Goal: Task Accomplishment & Management: Use online tool/utility

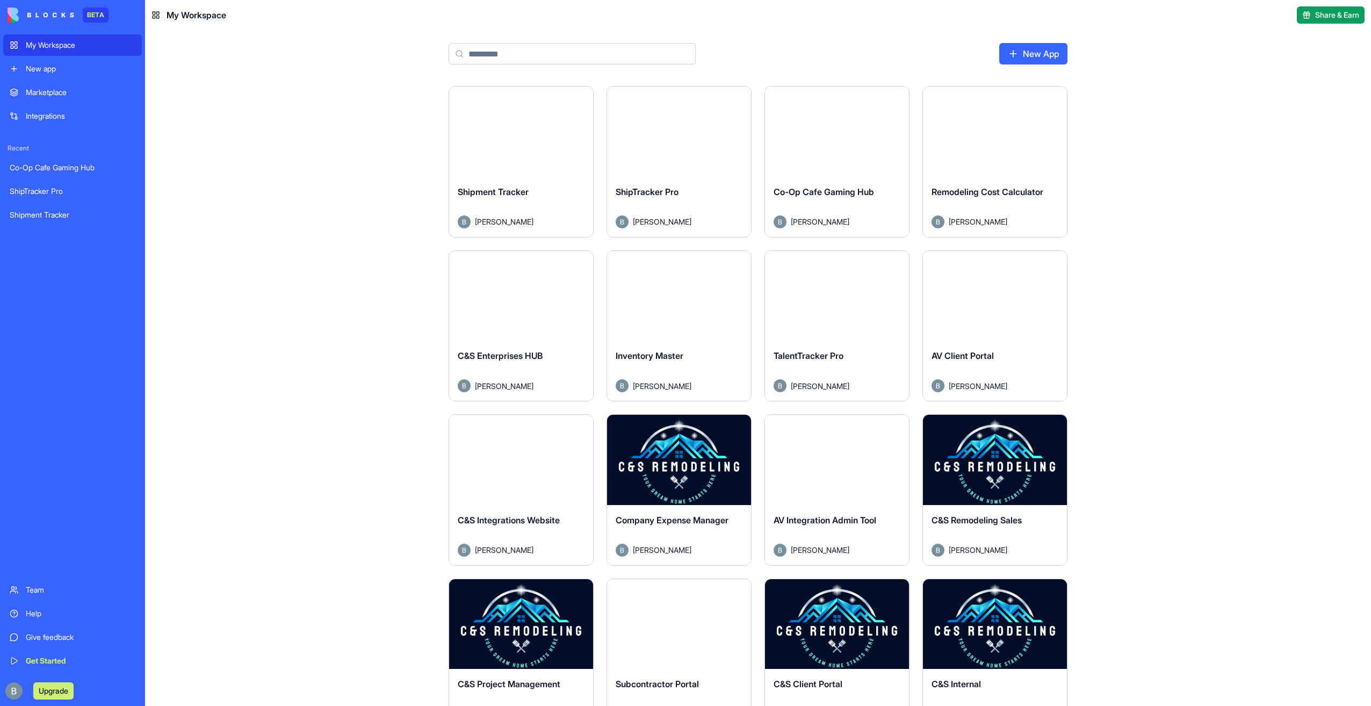
click at [1097, 565] on div "Launch Shipment Tracker [PERSON_NAME] Launch ShipTracker Pro [PERSON_NAME] Laun…" at bounding box center [758, 511] width 688 height 850
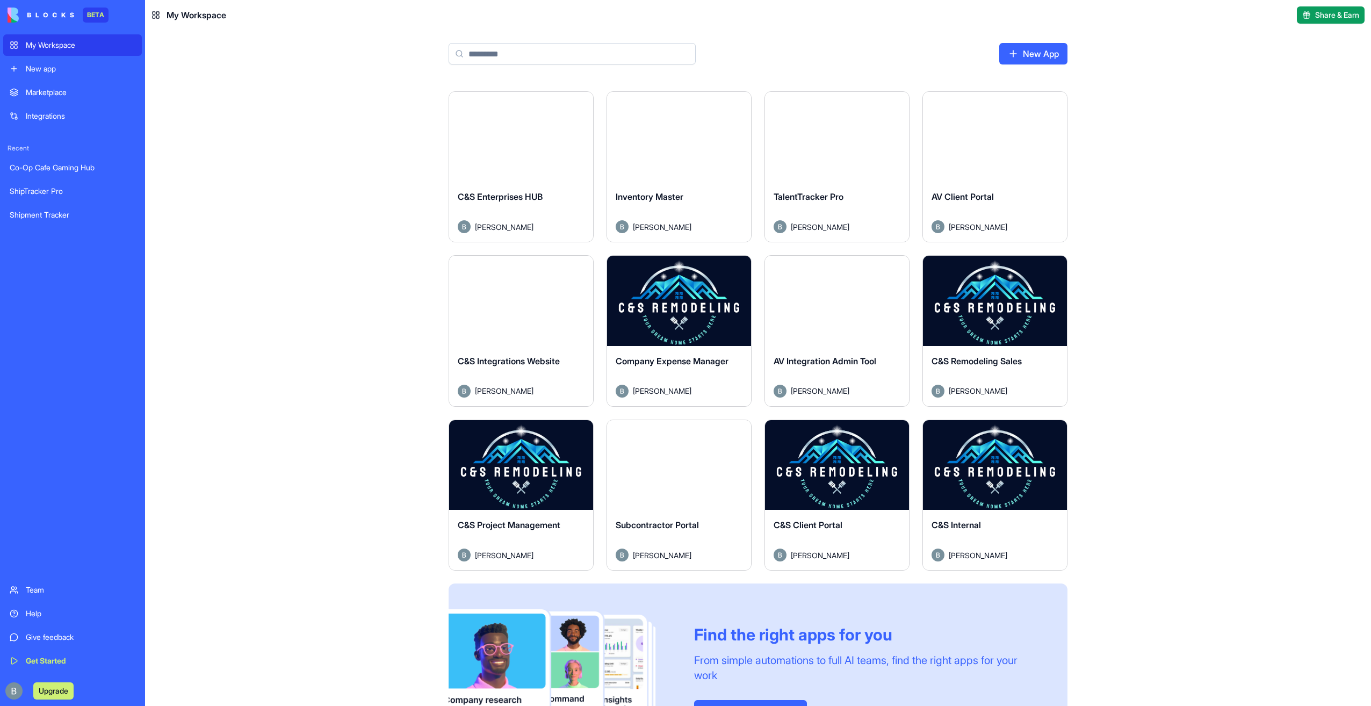
scroll to position [118, 0]
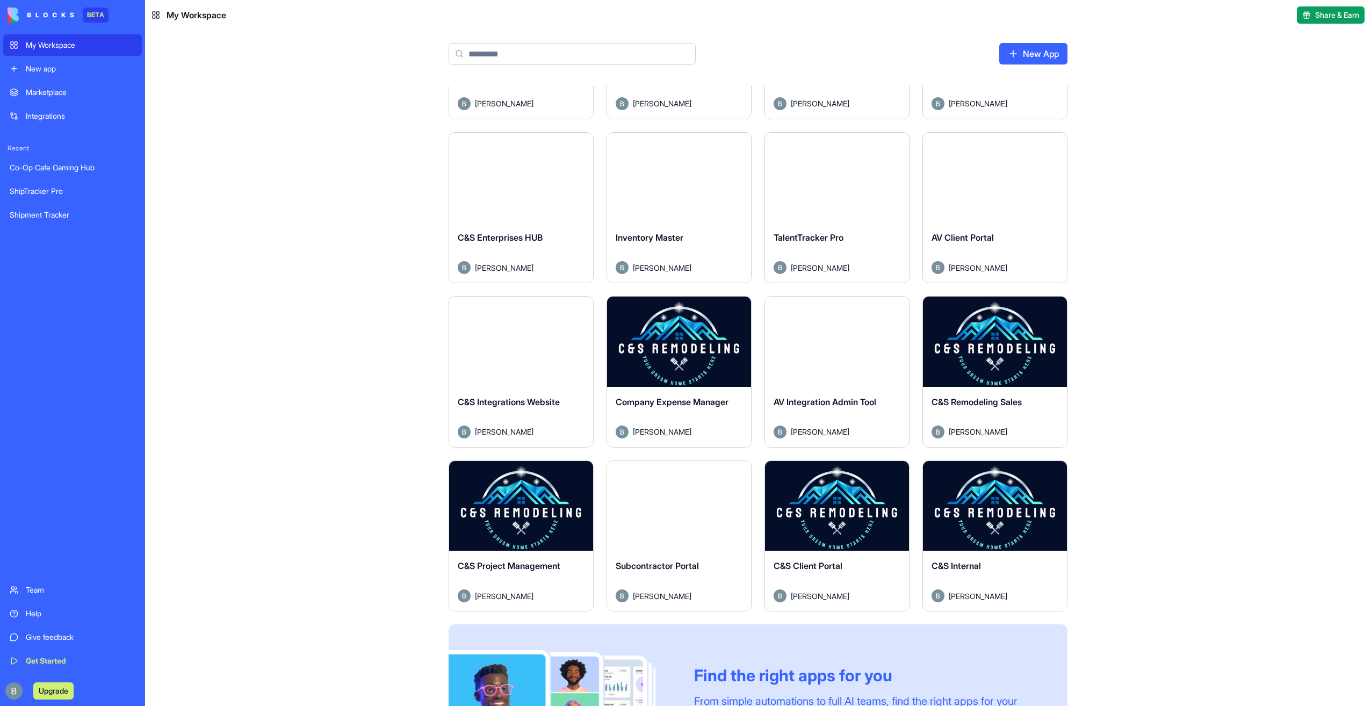
click at [841, 507] on button "Launch" at bounding box center [837, 505] width 81 height 21
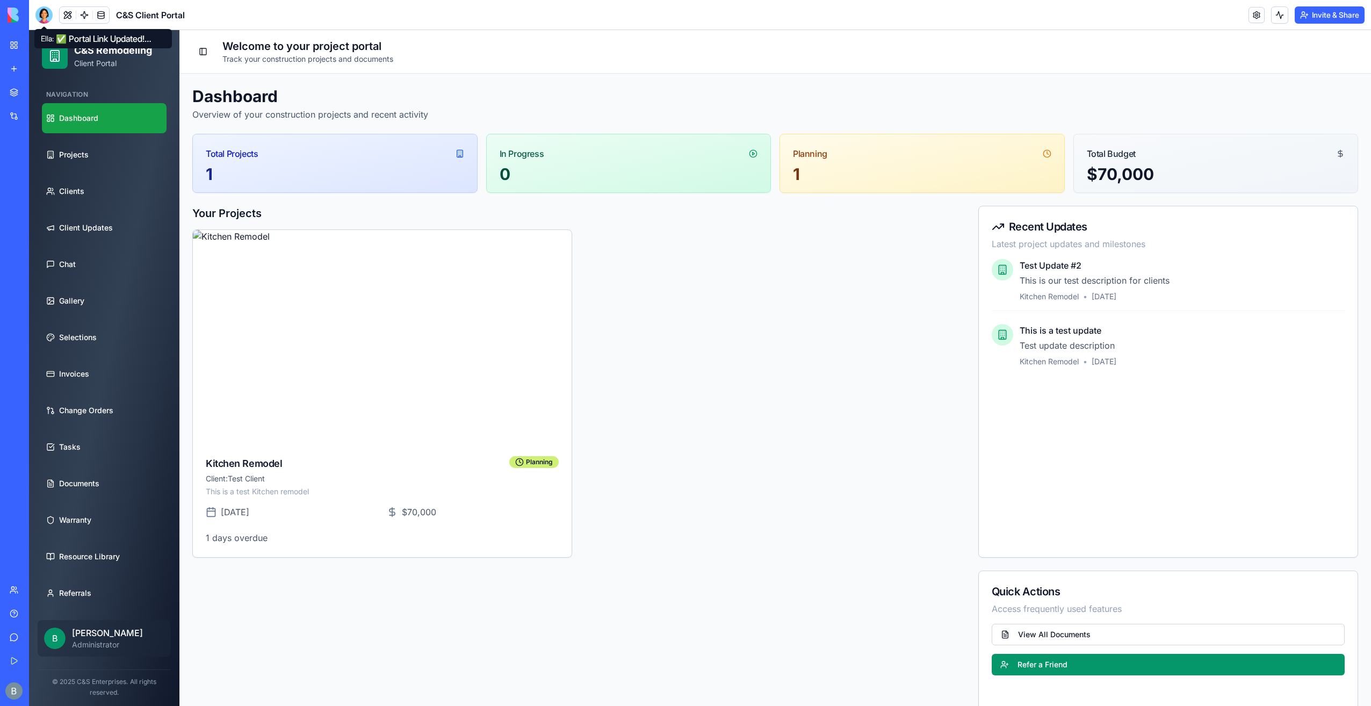
click at [39, 15] on div at bounding box center [43, 14] width 17 height 17
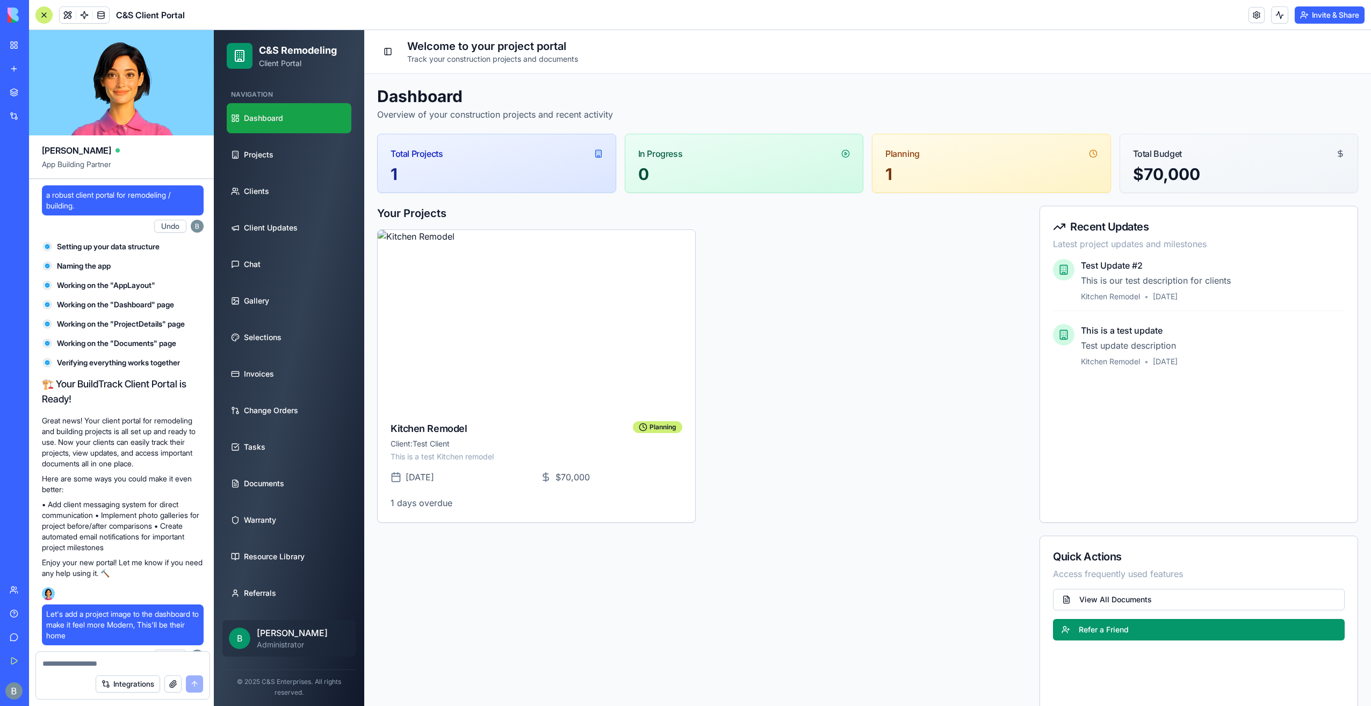
scroll to position [74263, 0]
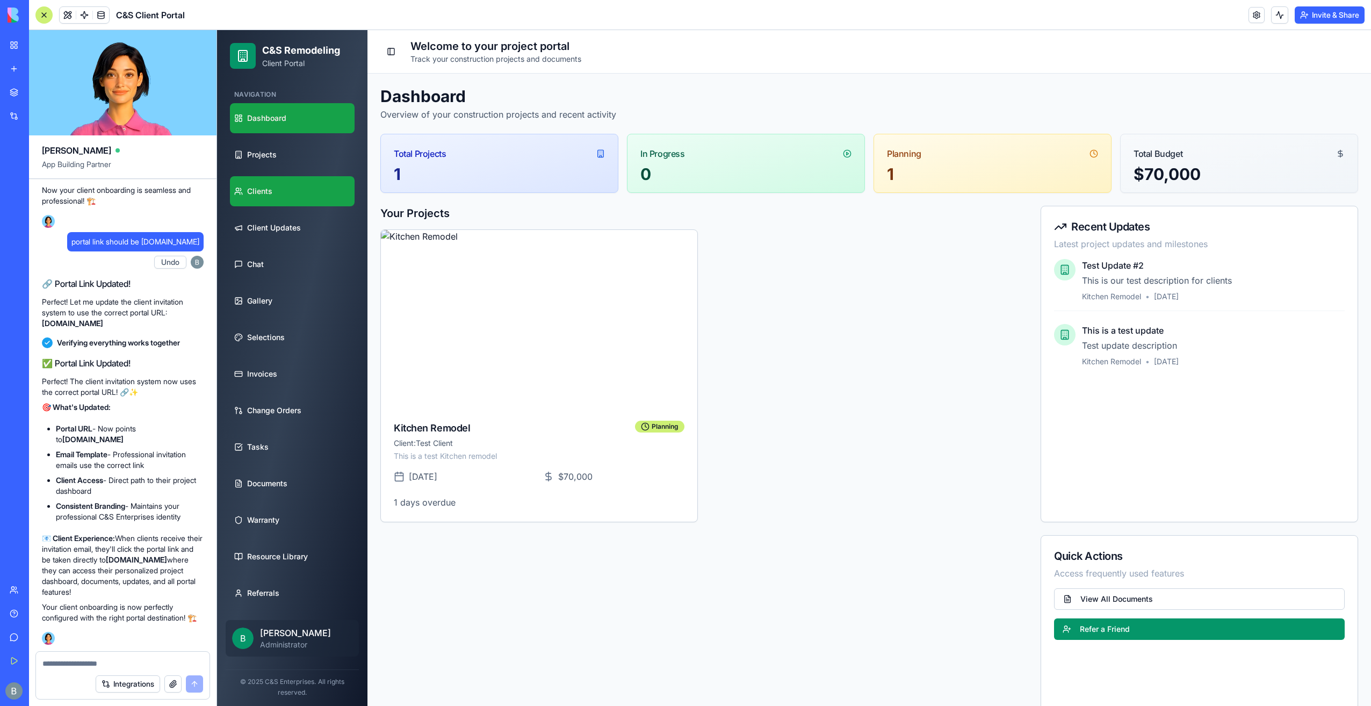
click at [276, 194] on link "Clients" at bounding box center [292, 191] width 125 height 30
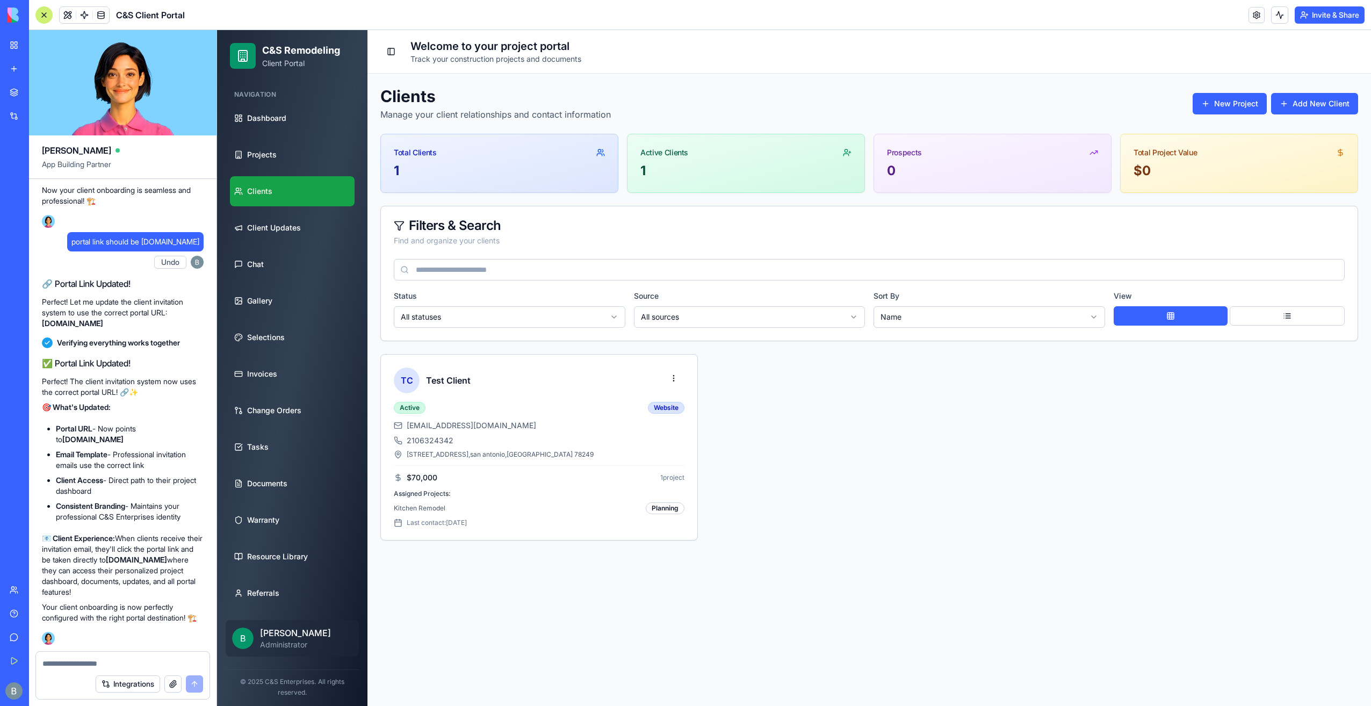
click at [111, 667] on form "Integrations" at bounding box center [122, 675] width 175 height 48
click at [106, 659] on textarea at bounding box center [122, 663] width 161 height 11
click at [130, 692] on button "Integrations" at bounding box center [128, 683] width 64 height 17
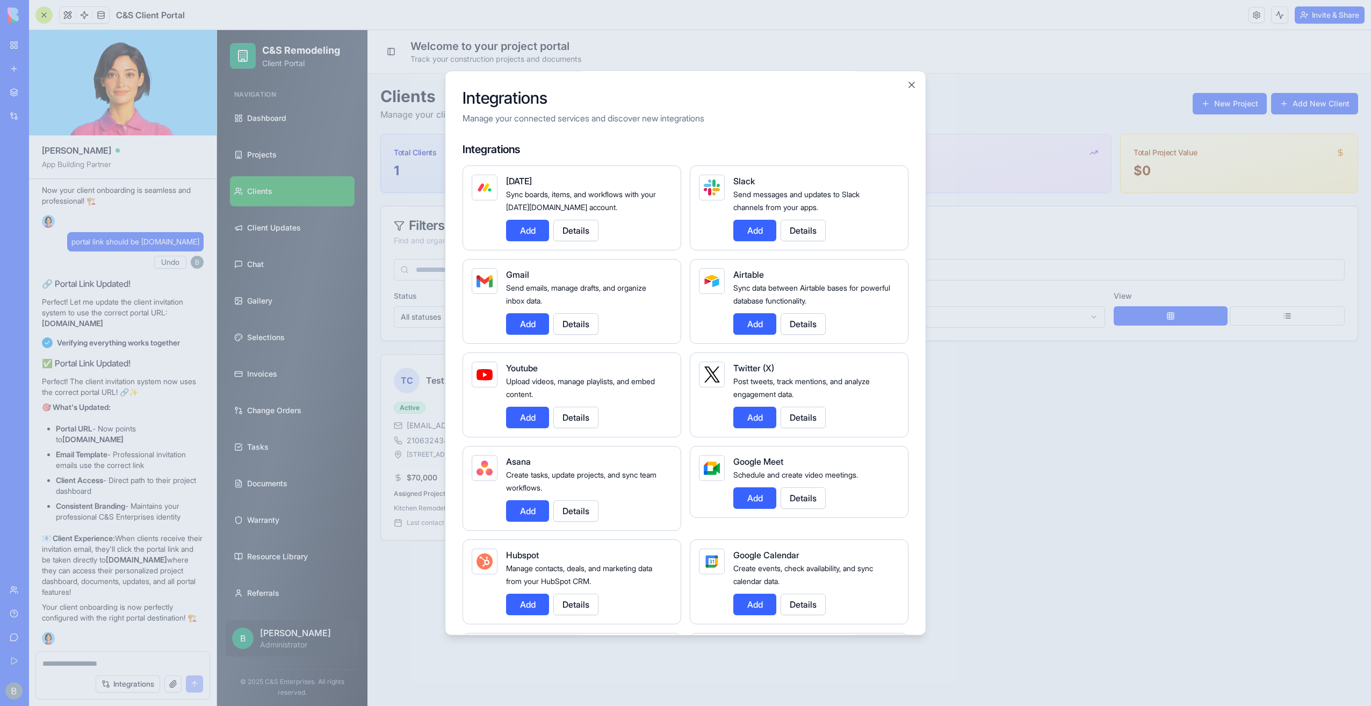
click at [523, 323] on button "Add" at bounding box center [527, 323] width 43 height 21
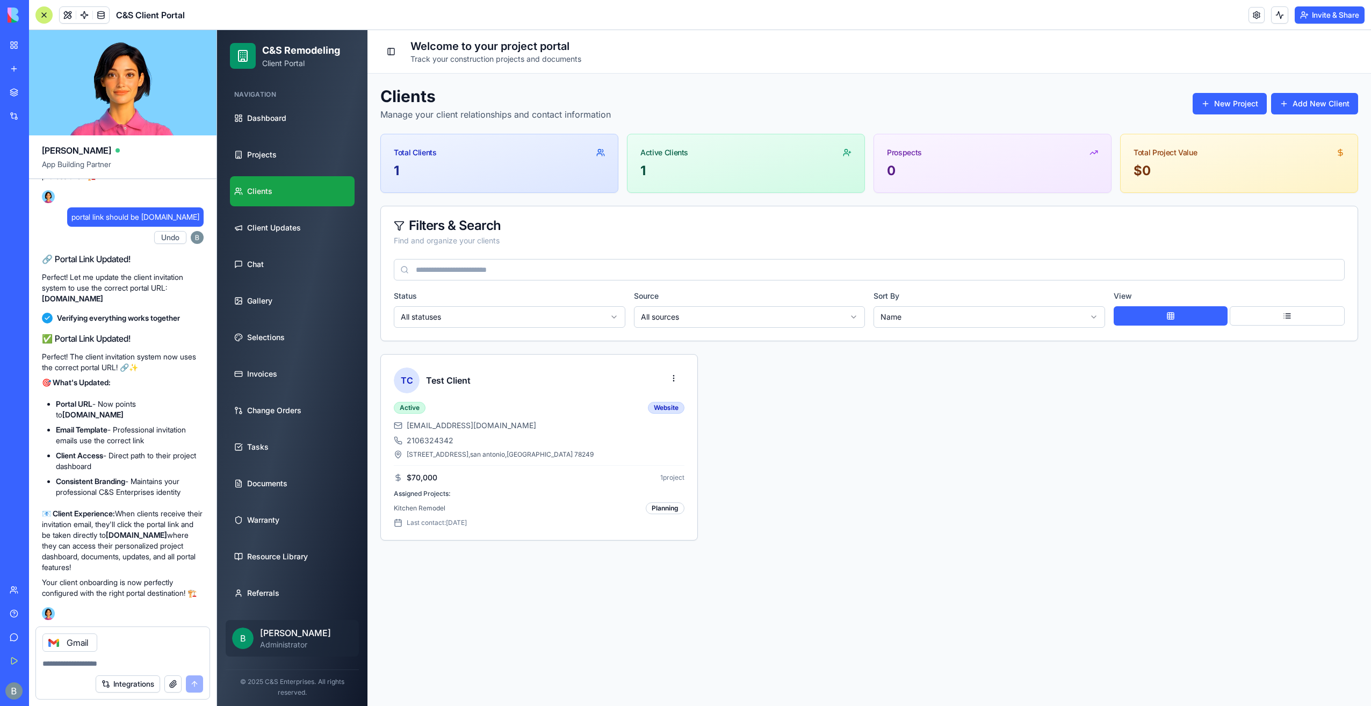
click at [120, 664] on textarea at bounding box center [122, 663] width 161 height 11
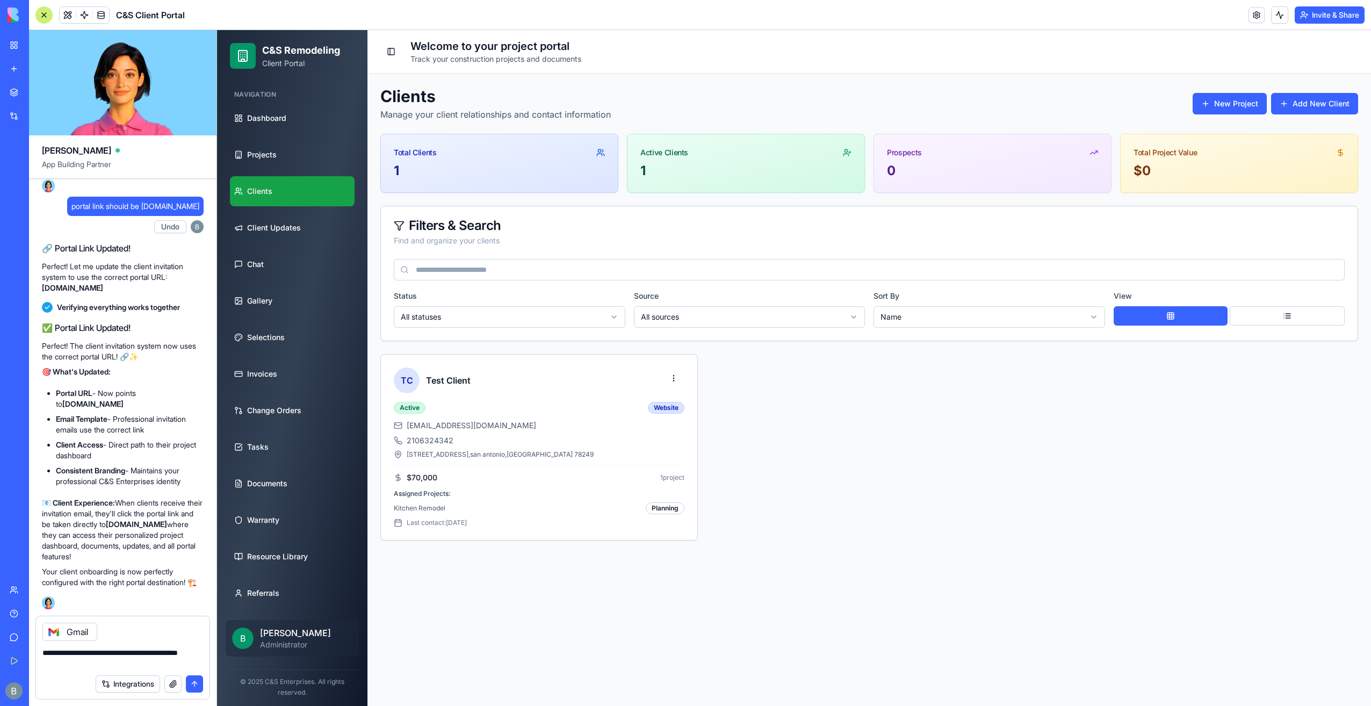
type textarea "**********"
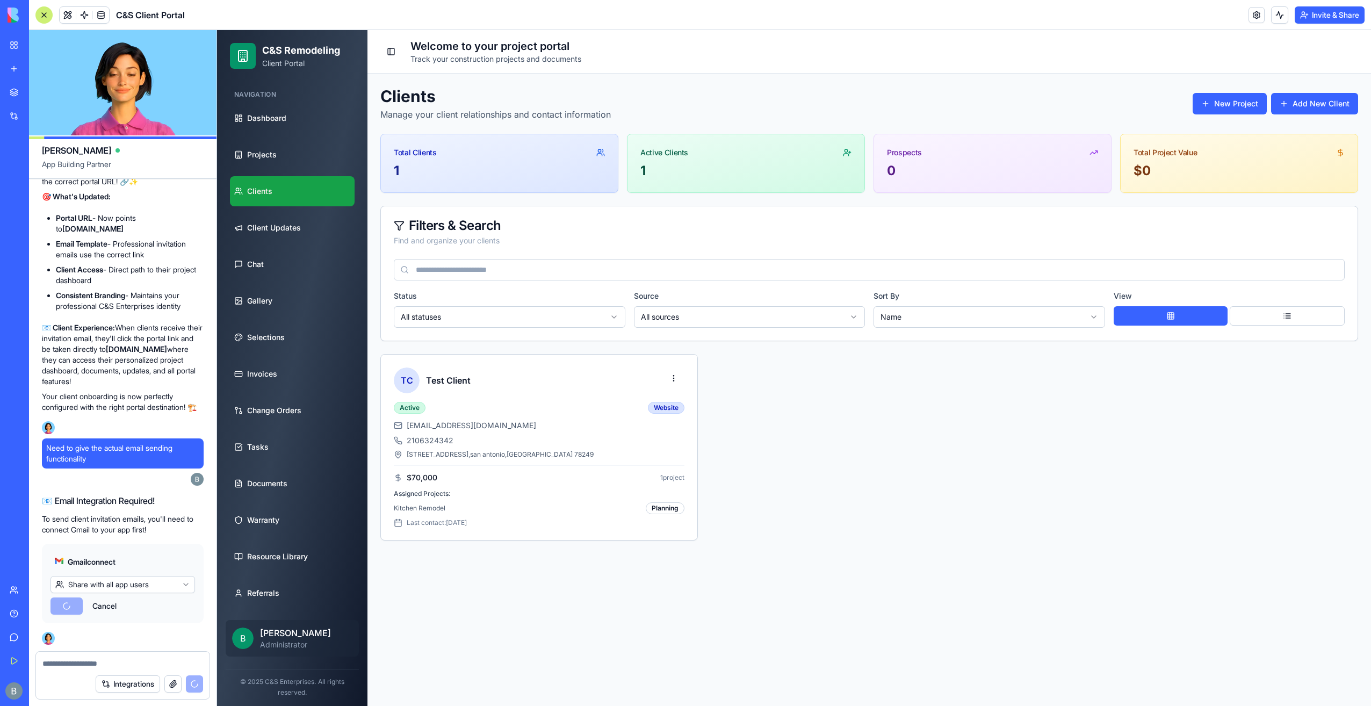
scroll to position [74708, 0]
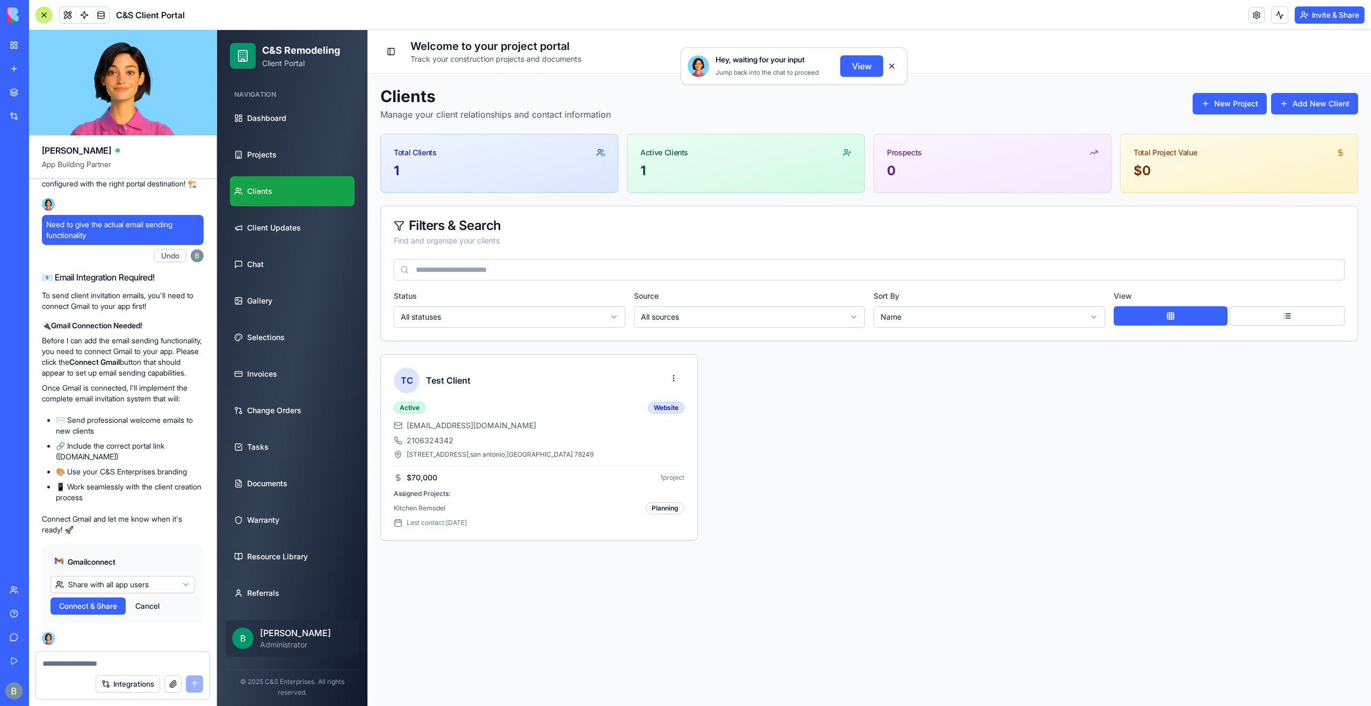
click at [154, 582] on html "BETA My Workspace New app Marketplace Integrations Recent Co-Op Cafe Gaming Hub…" at bounding box center [685, 353] width 1371 height 706
click at [77, 607] on span "Connect" at bounding box center [74, 606] width 30 height 11
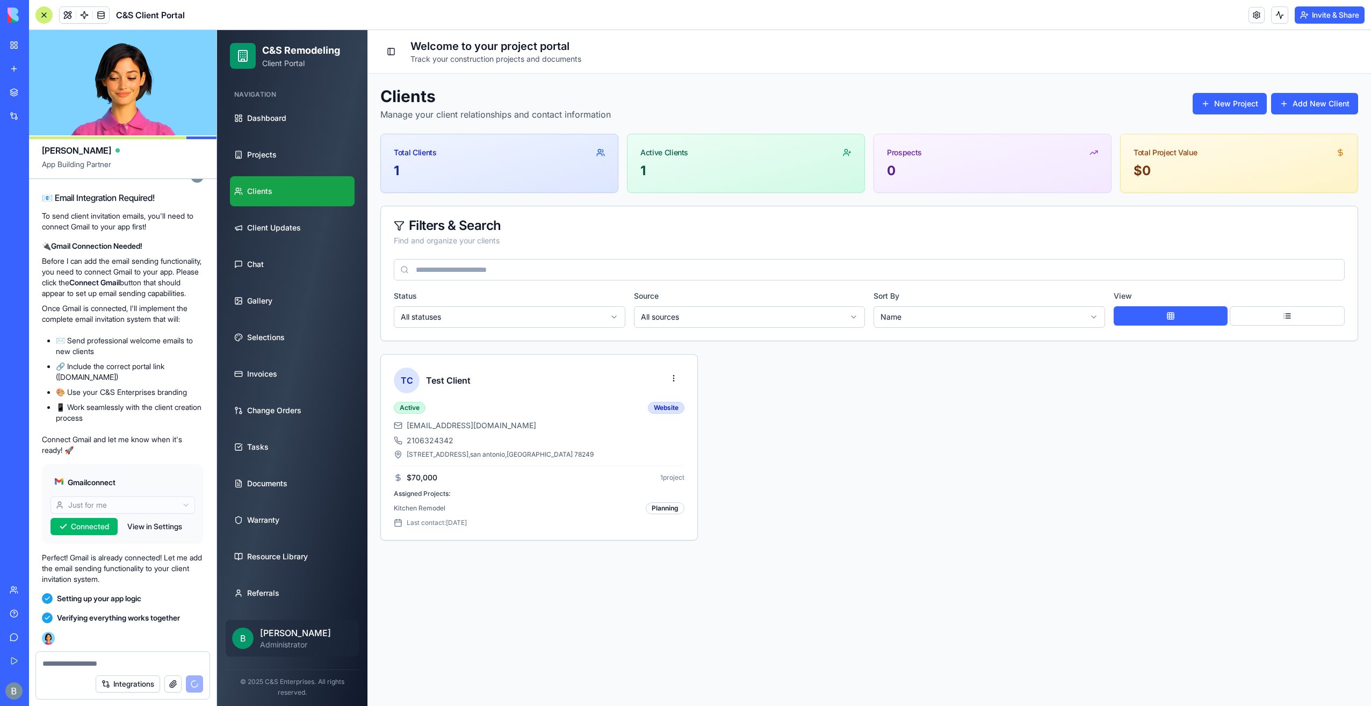
scroll to position [75363, 0]
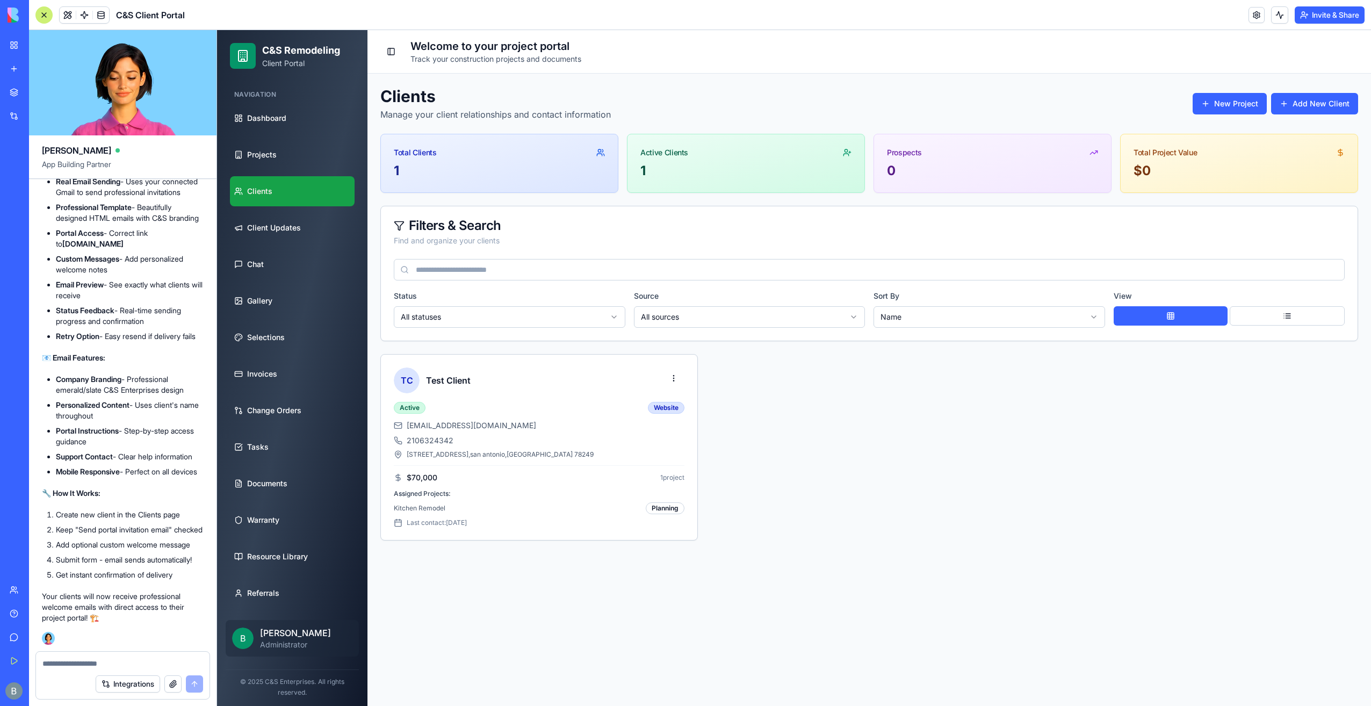
click at [777, 476] on div "TC Test Client Active Website [EMAIL_ADDRESS][DOMAIN_NAME] 2106324342 [STREET_A…" at bounding box center [869, 447] width 978 height 186
click at [104, 665] on textarea at bounding box center [122, 663] width 161 height 11
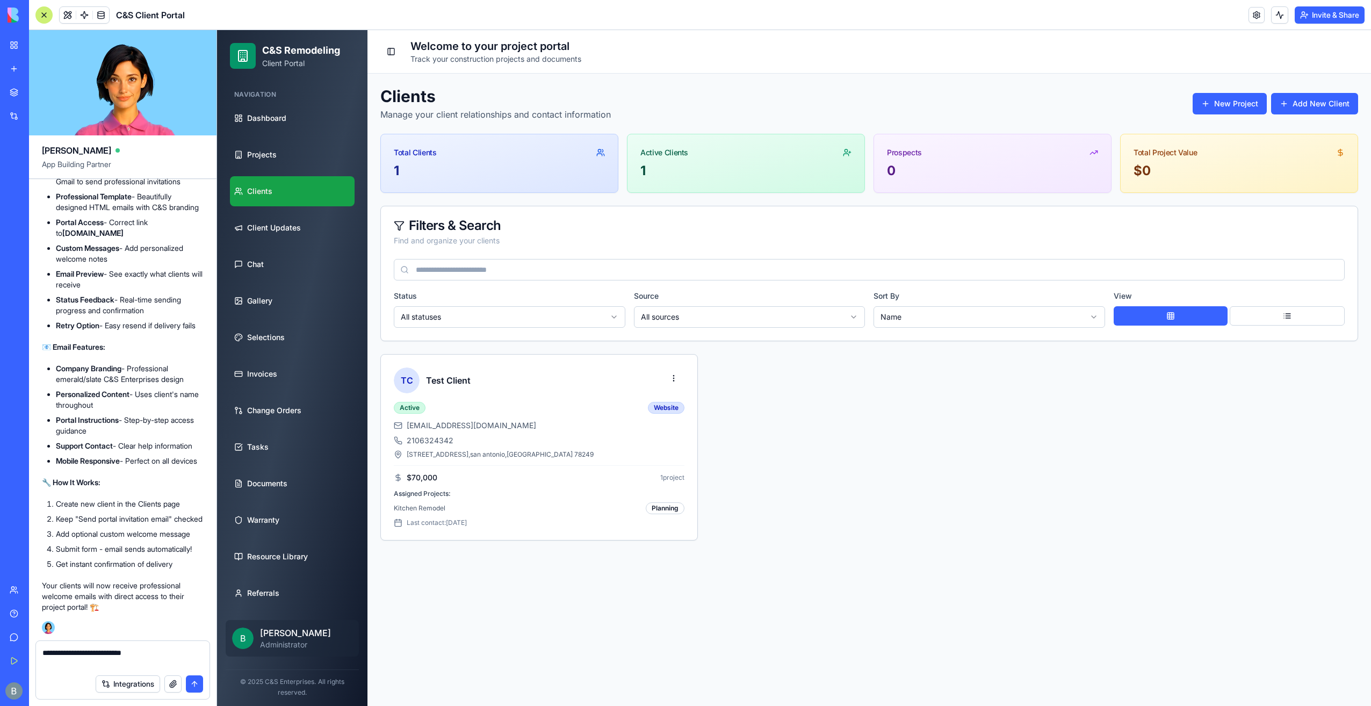
click at [75, 655] on textarea "**********" at bounding box center [122, 657] width 161 height 21
click at [79, 654] on textarea "**********" at bounding box center [122, 657] width 161 height 21
drag, startPoint x: 114, startPoint y: 674, endPoint x: 116, endPoint y: 668, distance: 5.8
click at [114, 673] on div "Integrations" at bounding box center [123, 684] width 174 height 30
click at [116, 667] on textarea "**********" at bounding box center [122, 657] width 161 height 21
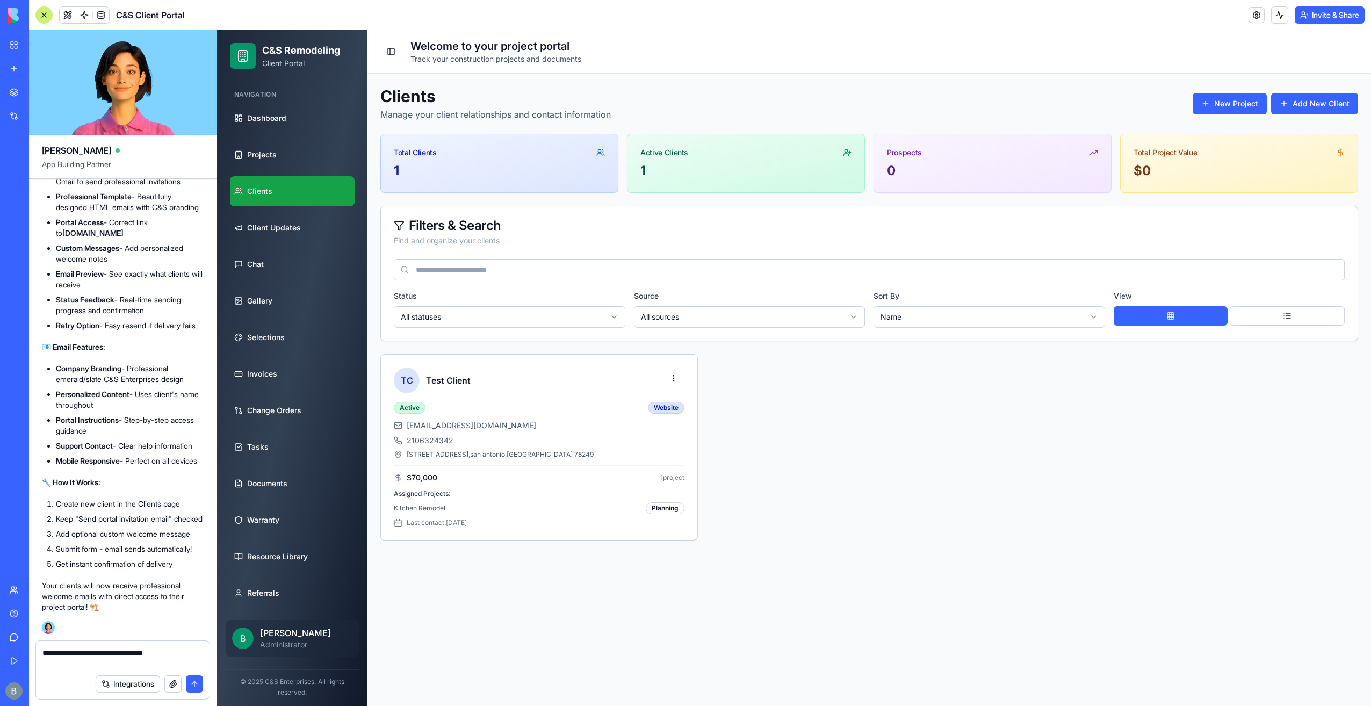
paste textarea "**********"
type textarea "**********"
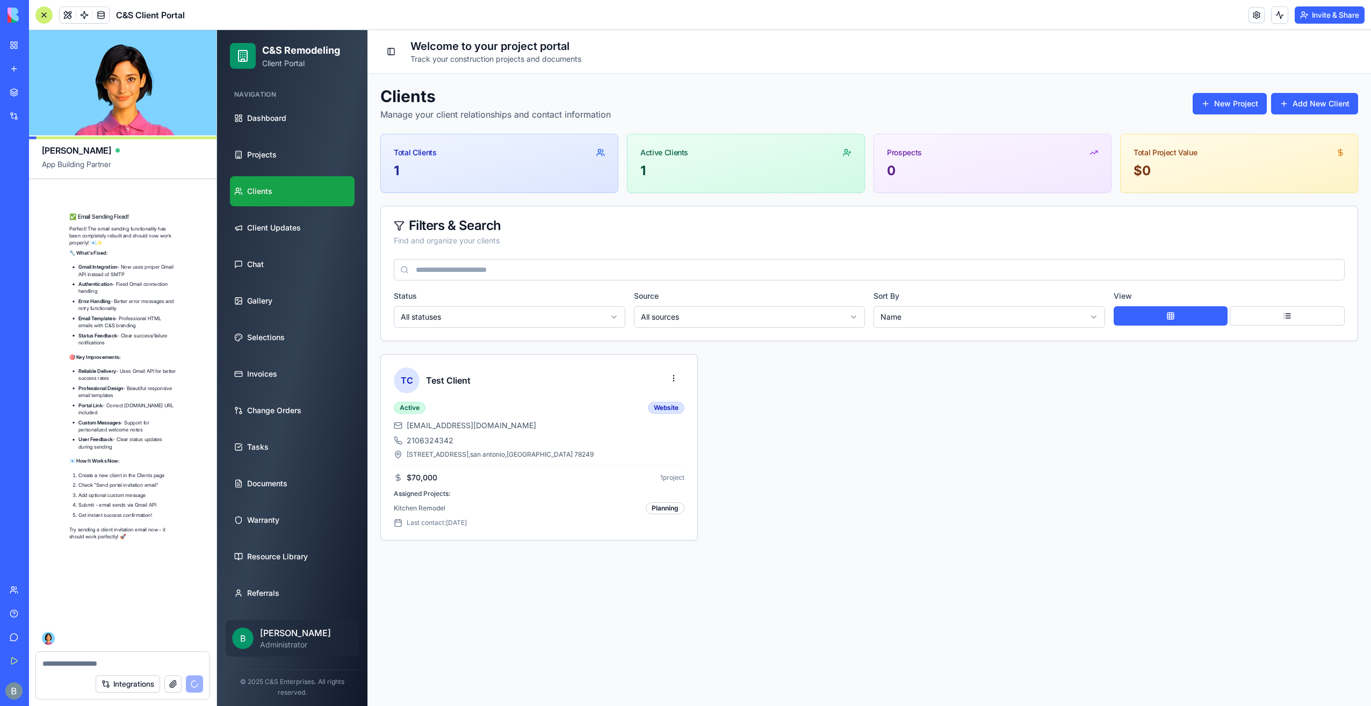
scroll to position [76154, 0]
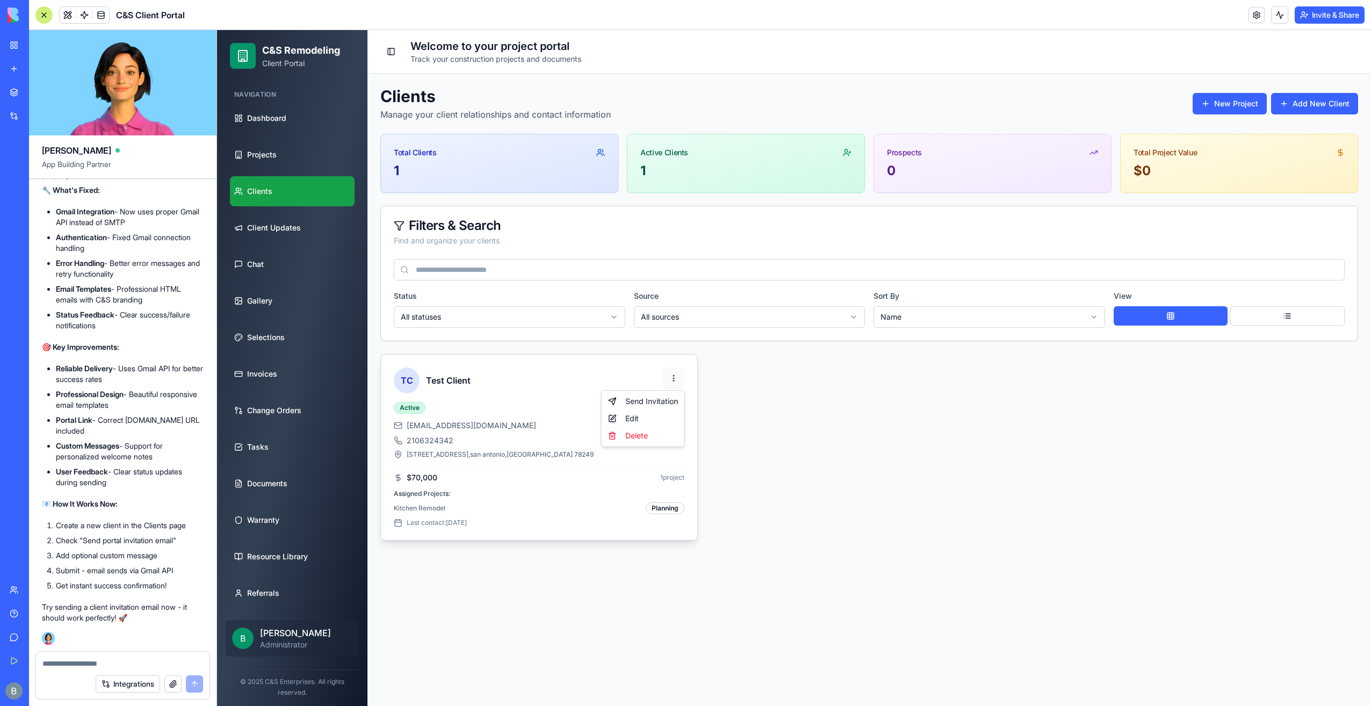
click at [670, 383] on html "C&S Remodeling Client Portal Navigation Dashboard Projects Clients Client Updat…" at bounding box center [794, 368] width 1154 height 676
click at [664, 403] on div "Send Invitation" at bounding box center [643, 401] width 78 height 17
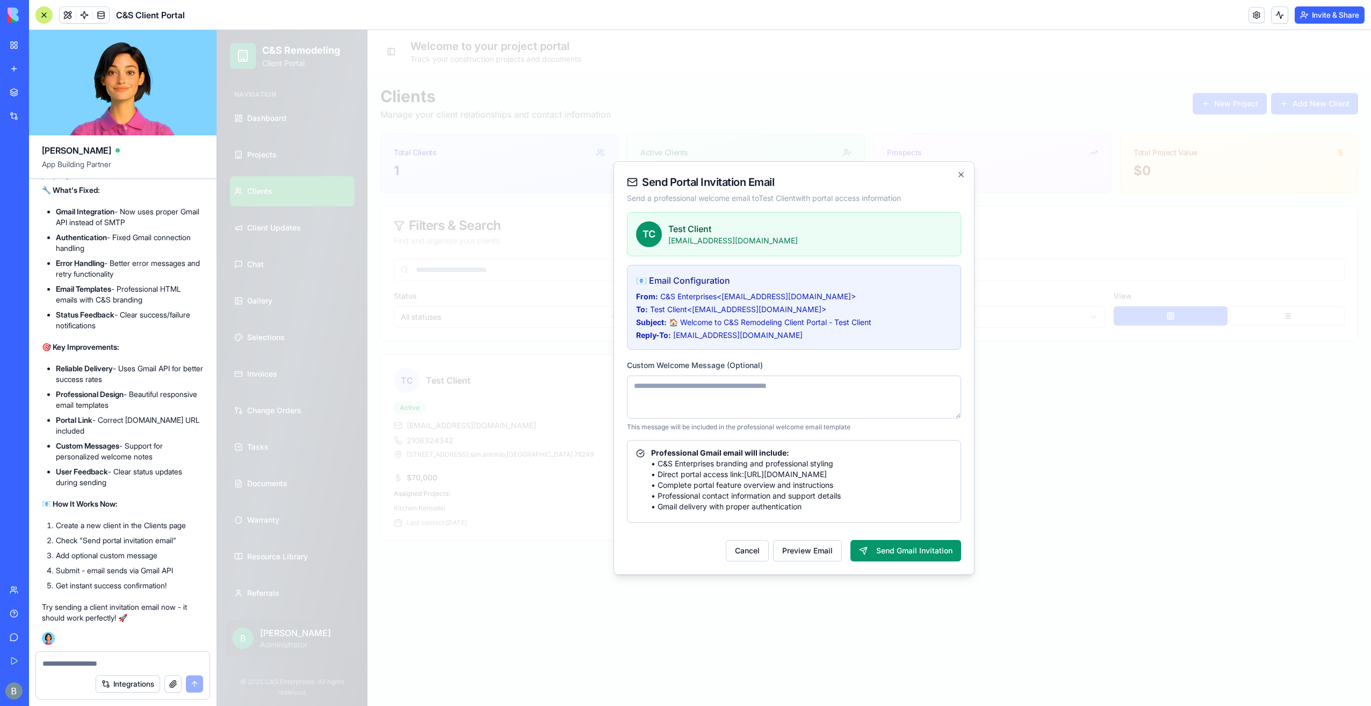
click at [717, 407] on textarea at bounding box center [794, 397] width 334 height 43
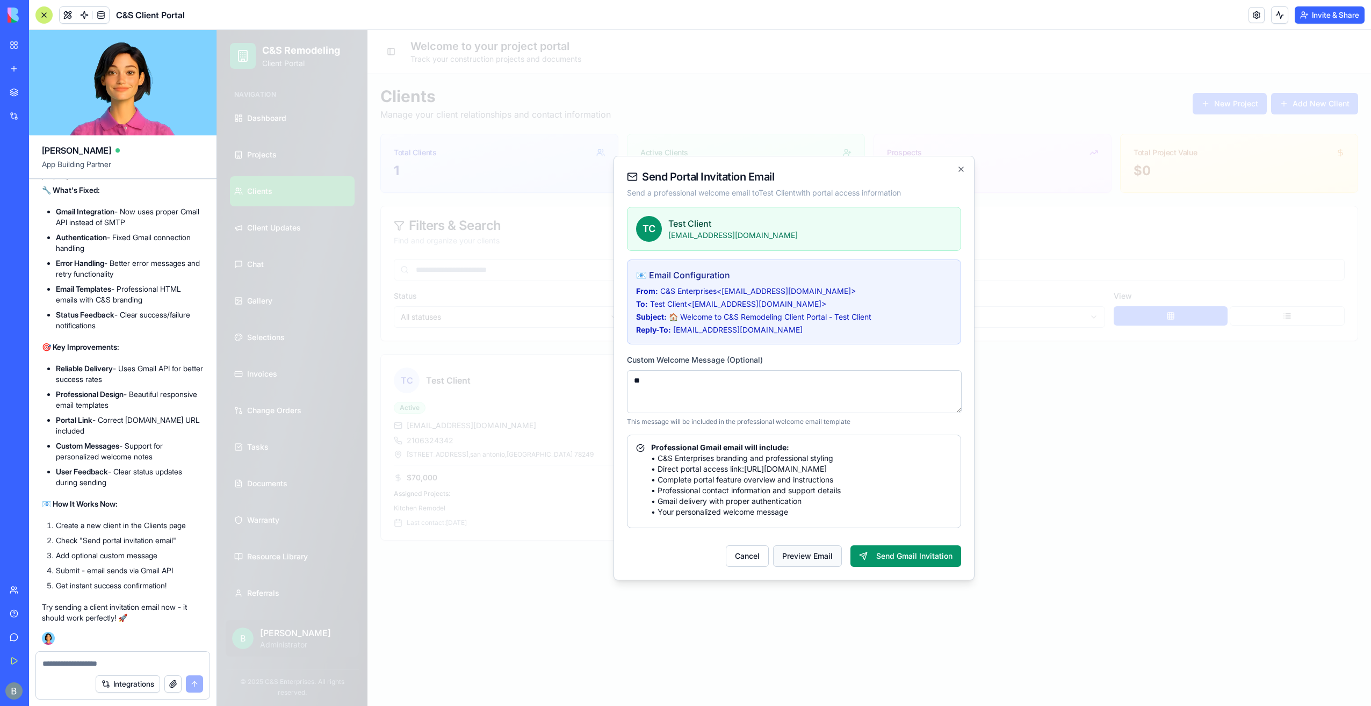
type textarea "**"
click at [826, 561] on button "Preview Email" at bounding box center [807, 555] width 69 height 21
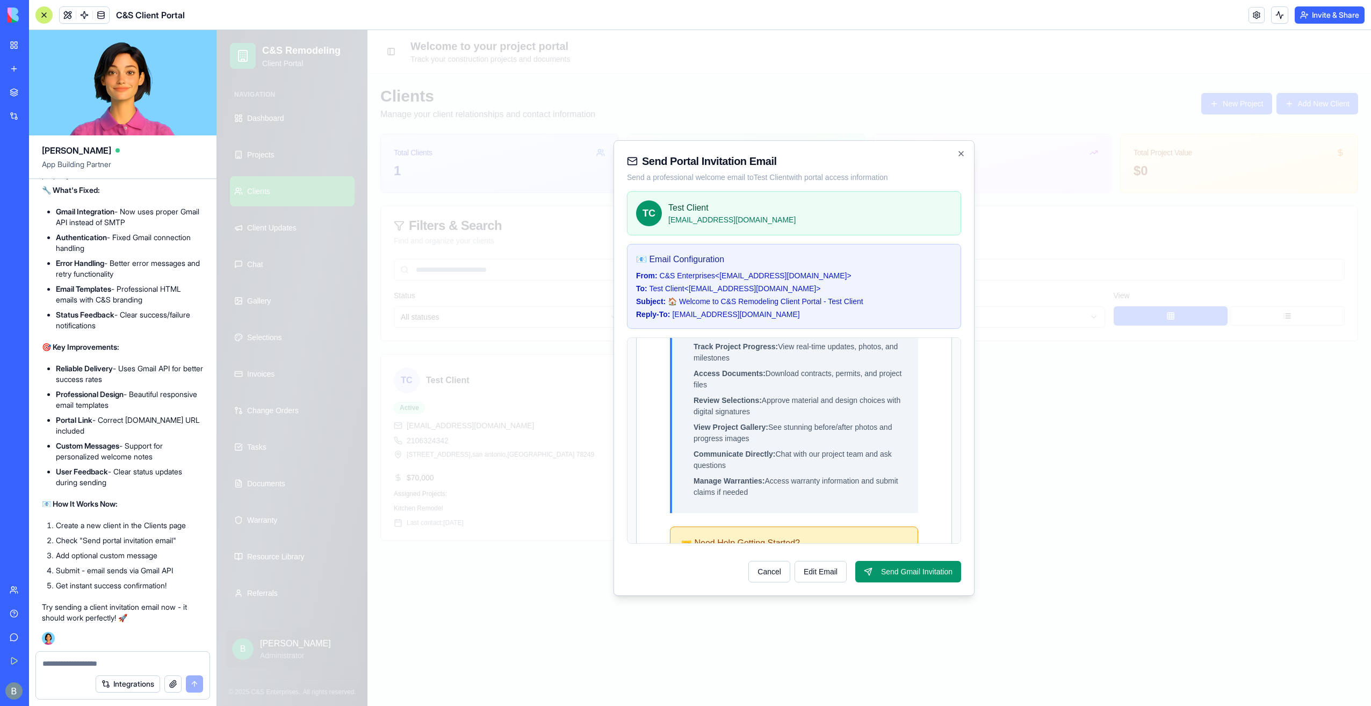
scroll to position [645, 0]
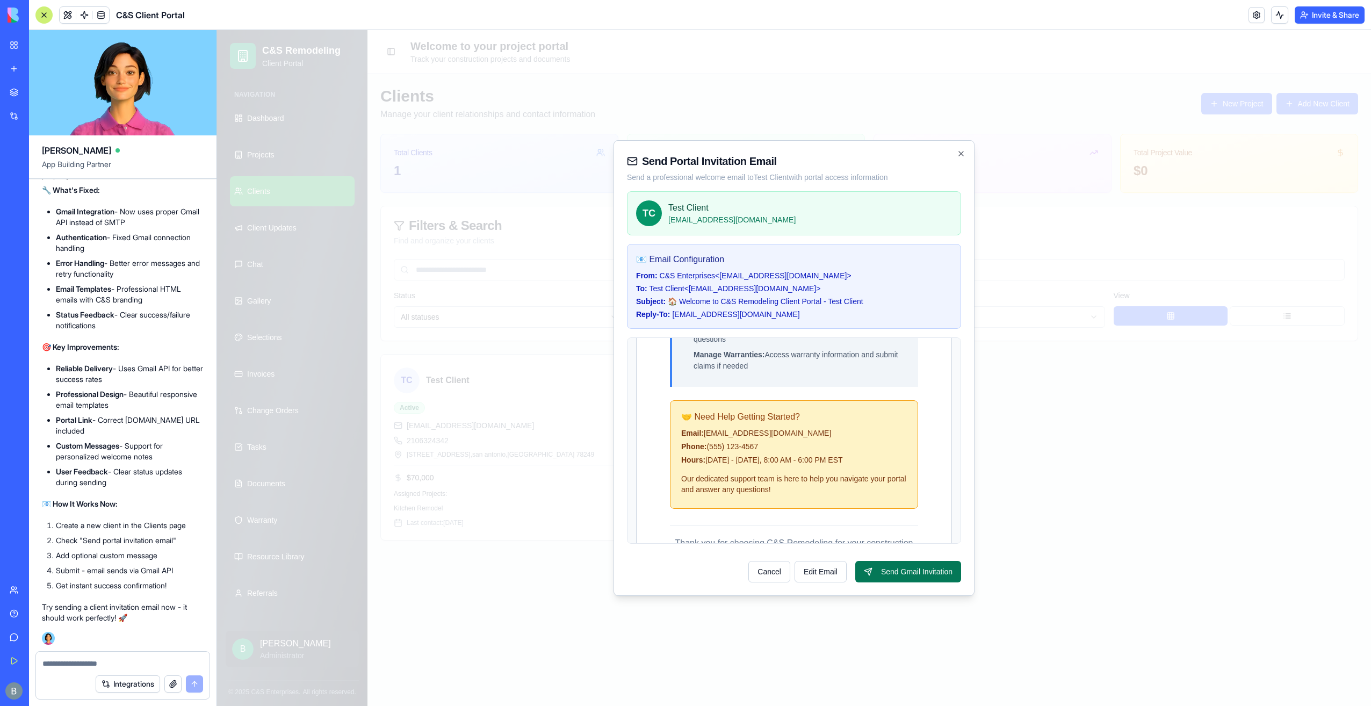
click at [927, 575] on button "Send Gmail Invitation" at bounding box center [908, 571] width 106 height 21
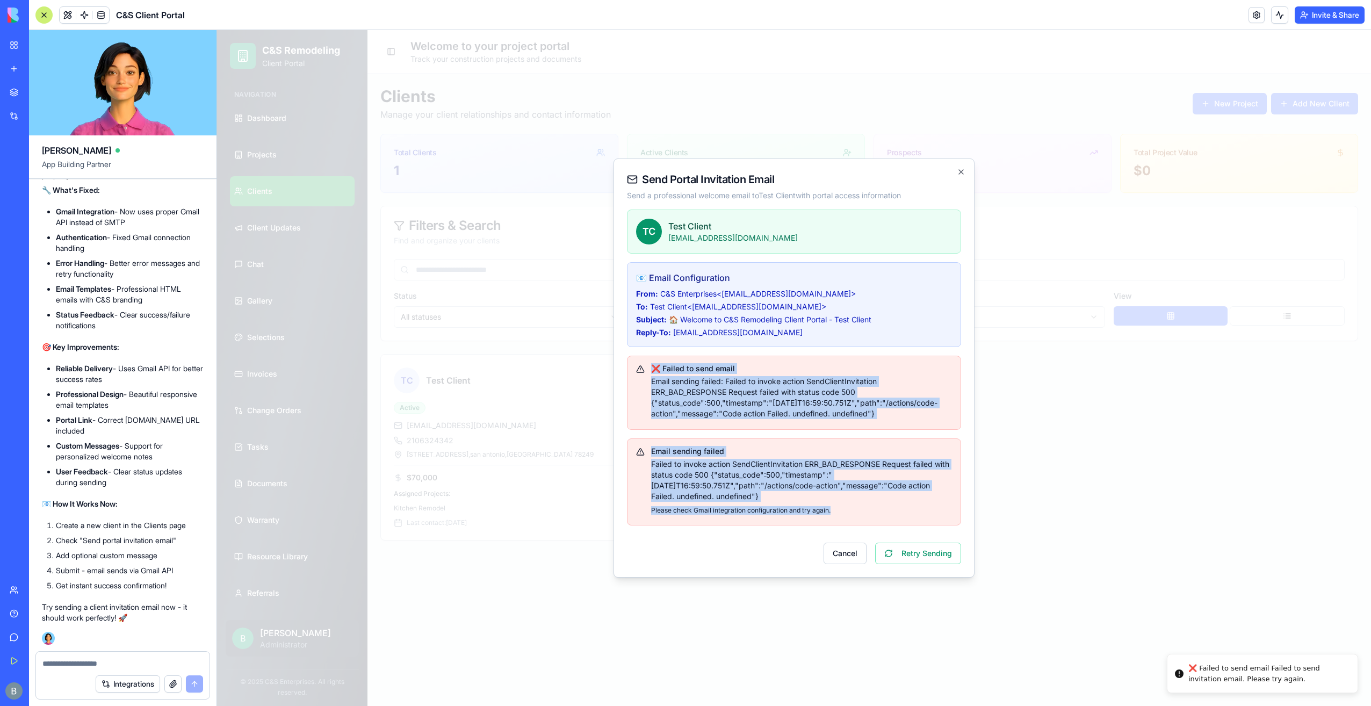
drag, startPoint x: 649, startPoint y: 363, endPoint x: 862, endPoint y: 512, distance: 259.4
click at [862, 513] on div "T C Test Client [EMAIL_ADDRESS][DOMAIN_NAME] 📧 Email Configuration From: C&S En…" at bounding box center [794, 387] width 334 height 355
copy div "❌ Failed to send email Email sending failed: Failed to invoke action SendClient…"
click at [959, 174] on icon "button" at bounding box center [961, 172] width 4 height 4
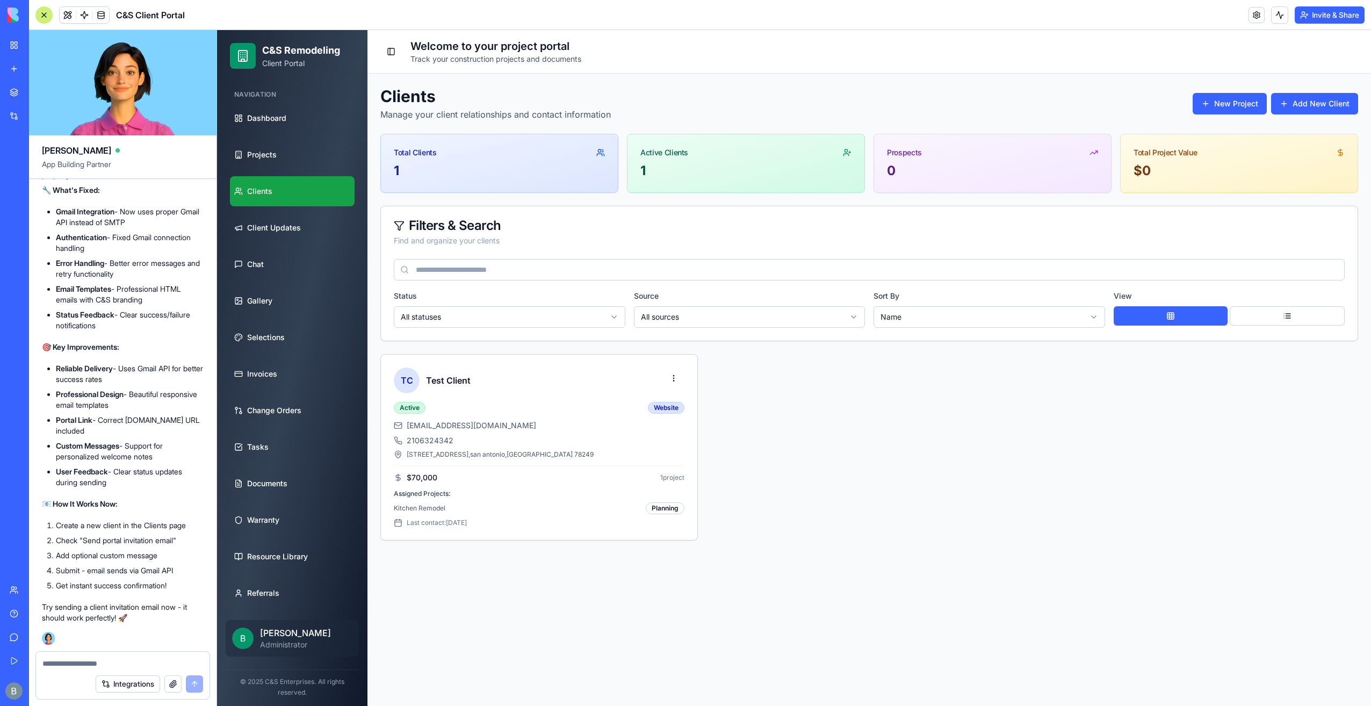
click at [114, 659] on textarea at bounding box center [122, 663] width 161 height 11
click at [112, 663] on textarea at bounding box center [122, 663] width 161 height 11
paste textarea "**********"
type textarea "**********"
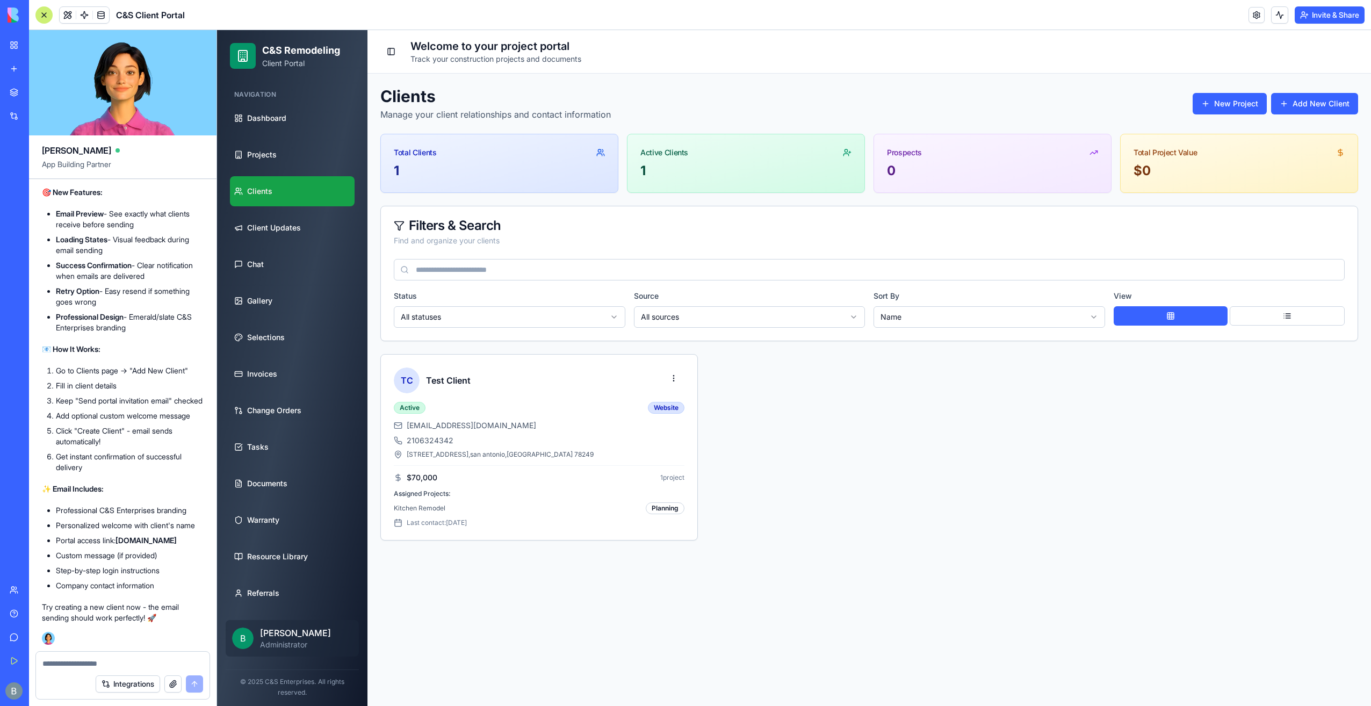
scroll to position [77287, 0]
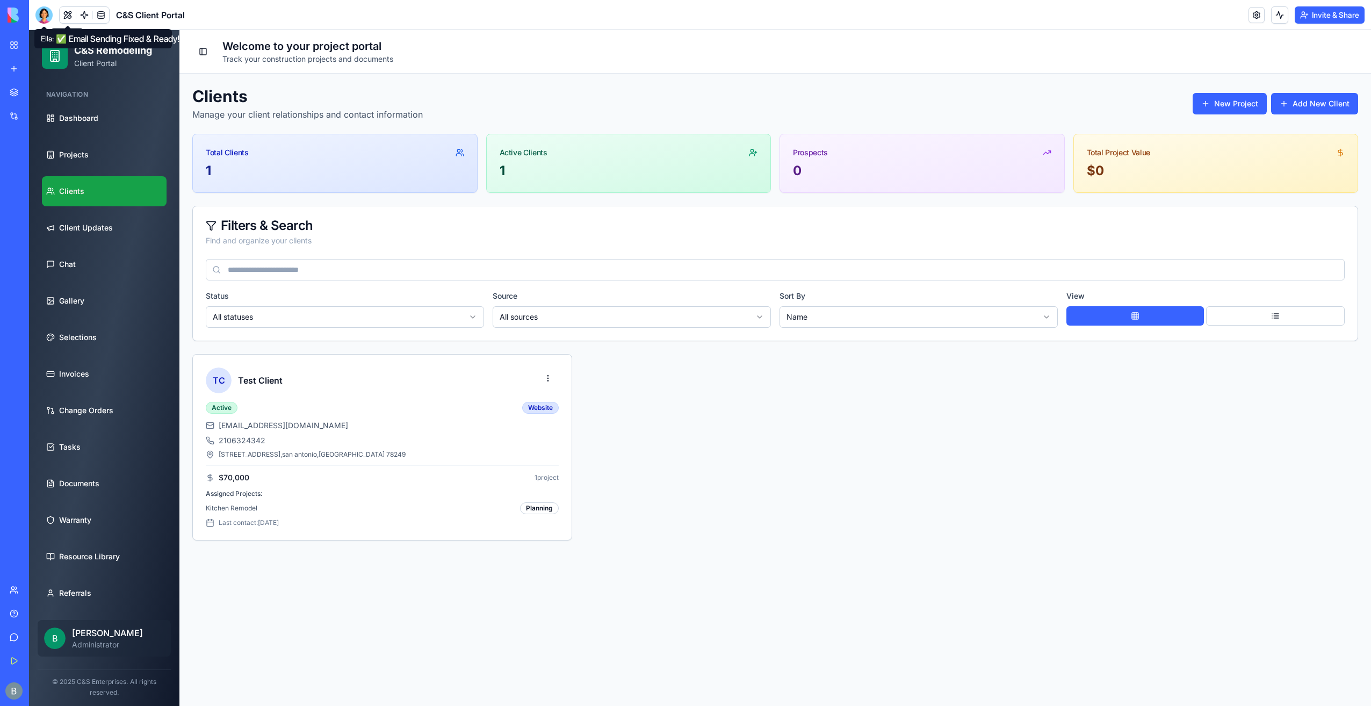
click at [40, 16] on div at bounding box center [43, 14] width 17 height 17
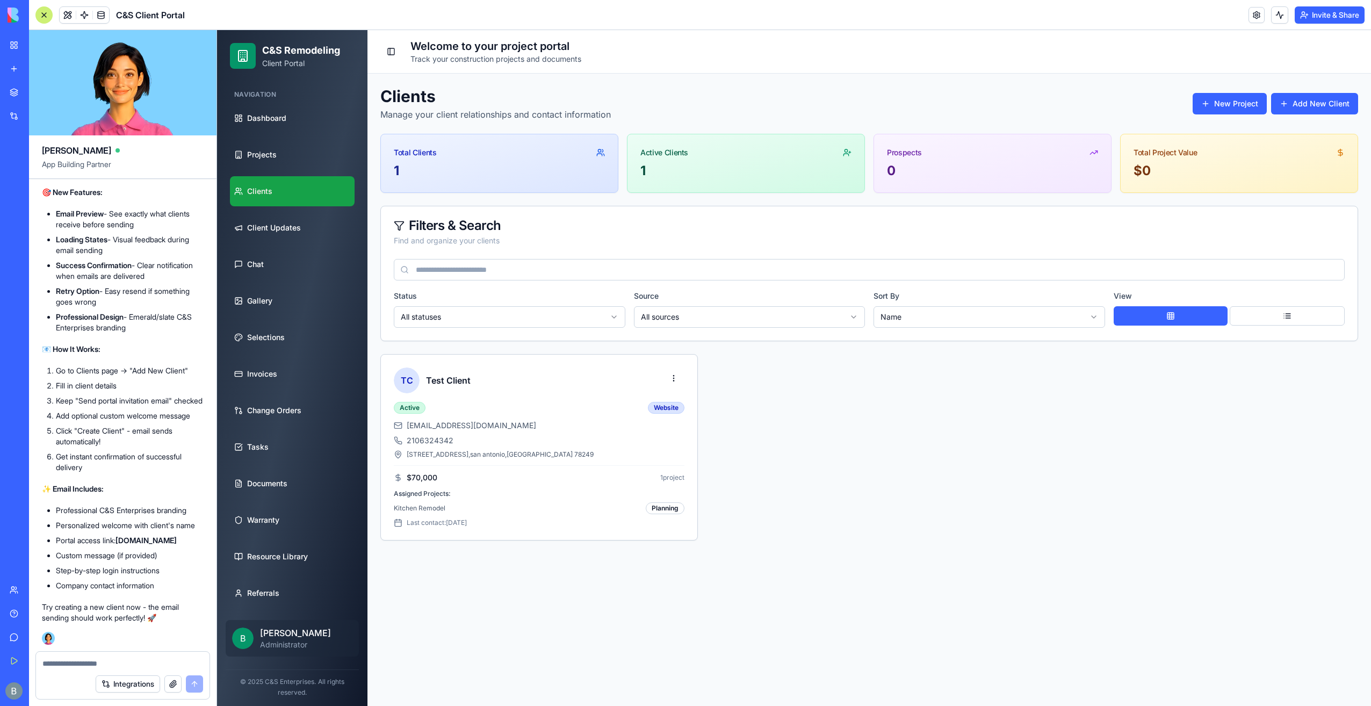
scroll to position [77287, 0]
click at [679, 378] on html "C&S Remodeling Client Portal Navigation Dashboard Projects Clients Client Updat…" at bounding box center [794, 368] width 1154 height 676
click at [658, 402] on div "Send Invitation" at bounding box center [643, 401] width 78 height 17
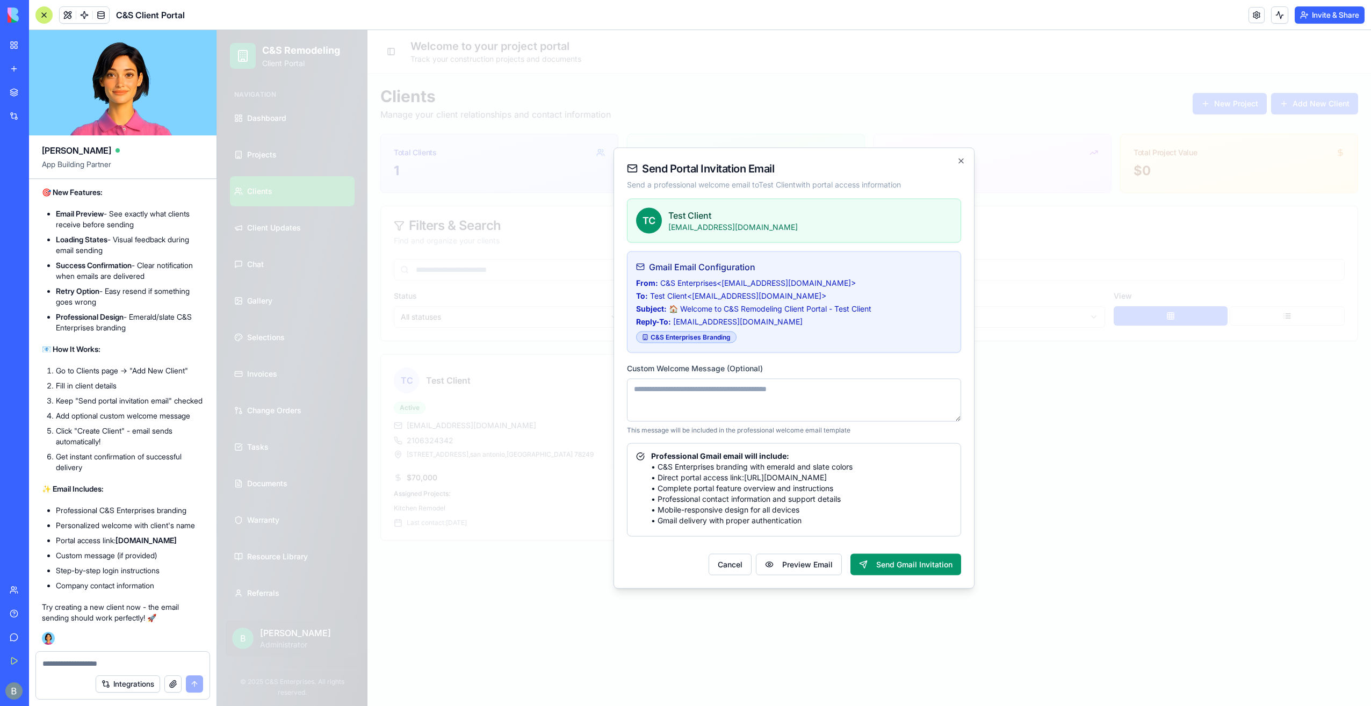
click at [747, 403] on textarea at bounding box center [794, 400] width 334 height 43
click at [755, 394] on textarea at bounding box center [794, 400] width 334 height 43
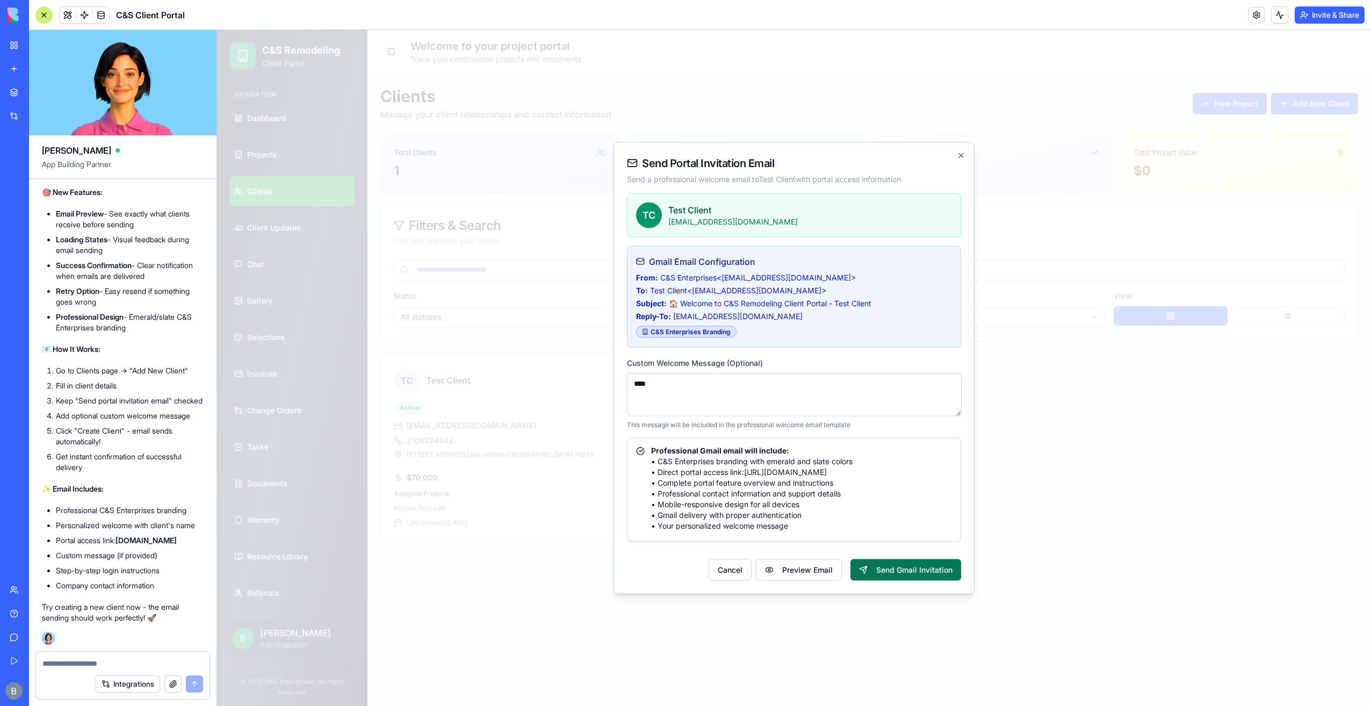
type textarea "****"
drag, startPoint x: 895, startPoint y: 561, endPoint x: 893, endPoint y: 552, distance: 8.9
click at [894, 558] on div "Cancel Preview Email Send Gmail Invitation" at bounding box center [794, 566] width 334 height 30
drag, startPoint x: 905, startPoint y: 582, endPoint x: 903, endPoint y: 577, distance: 5.8
click at [905, 582] on div "Send Portal Invitation Email Send a professional welcome email to Test Client w…" at bounding box center [794, 368] width 361 height 452
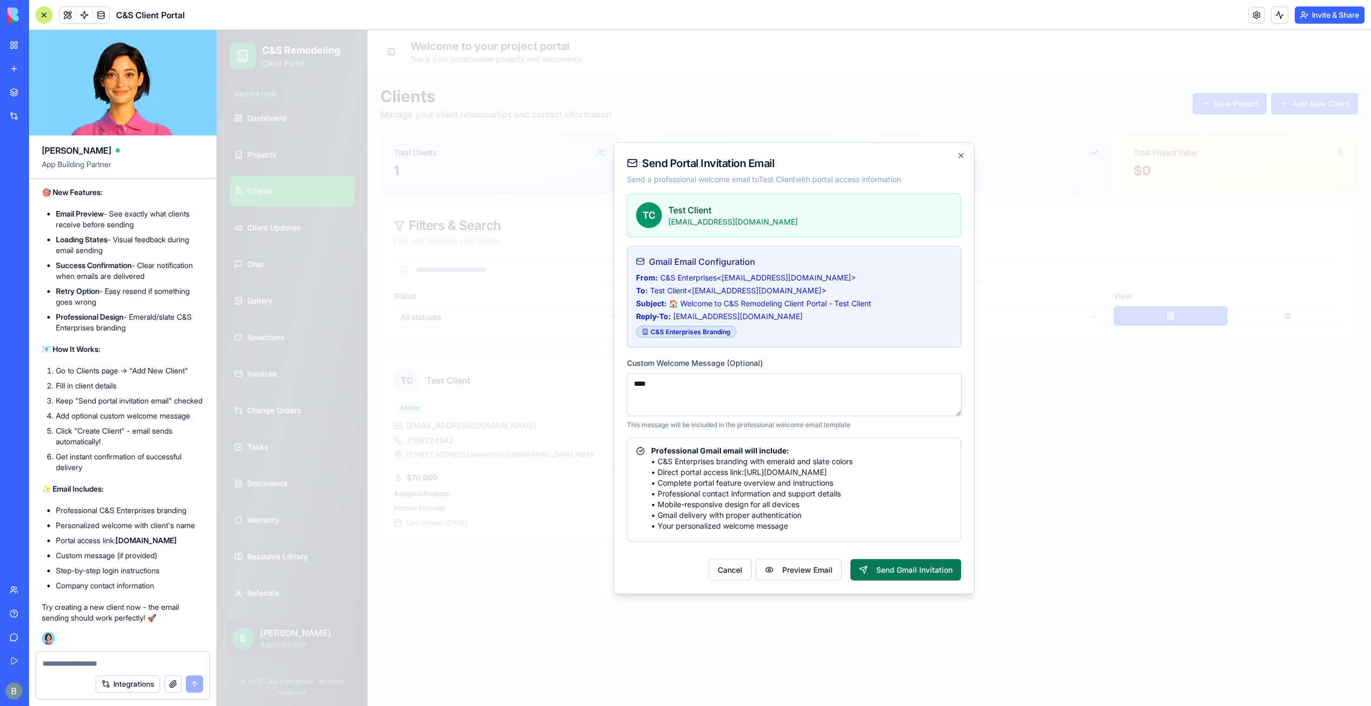
click at [903, 575] on button "Send Gmail Invitation" at bounding box center [906, 569] width 111 height 21
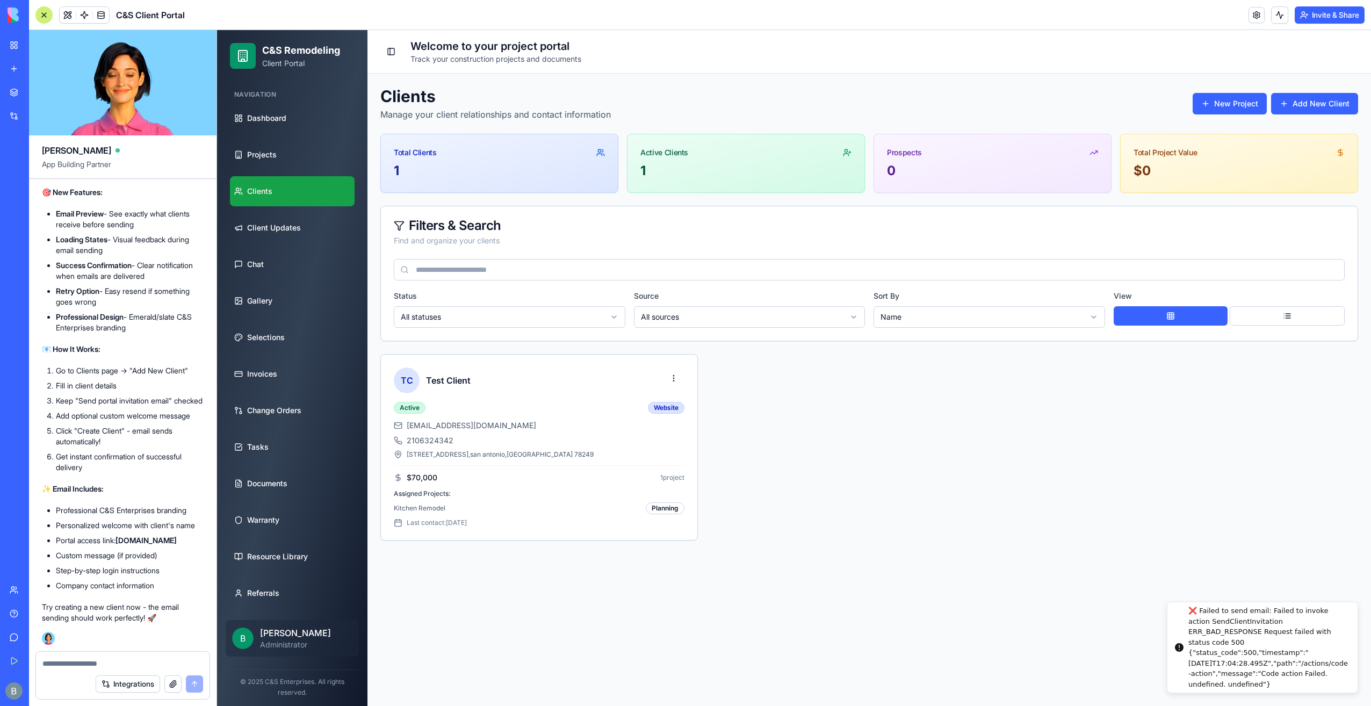
drag, startPoint x: 1256, startPoint y: 682, endPoint x: 1175, endPoint y: 627, distance: 99.0
click at [964, 598] on main "Toggle Sidebar Welcome to your project portal Track your construction projects …" at bounding box center [870, 368] width 1004 height 676
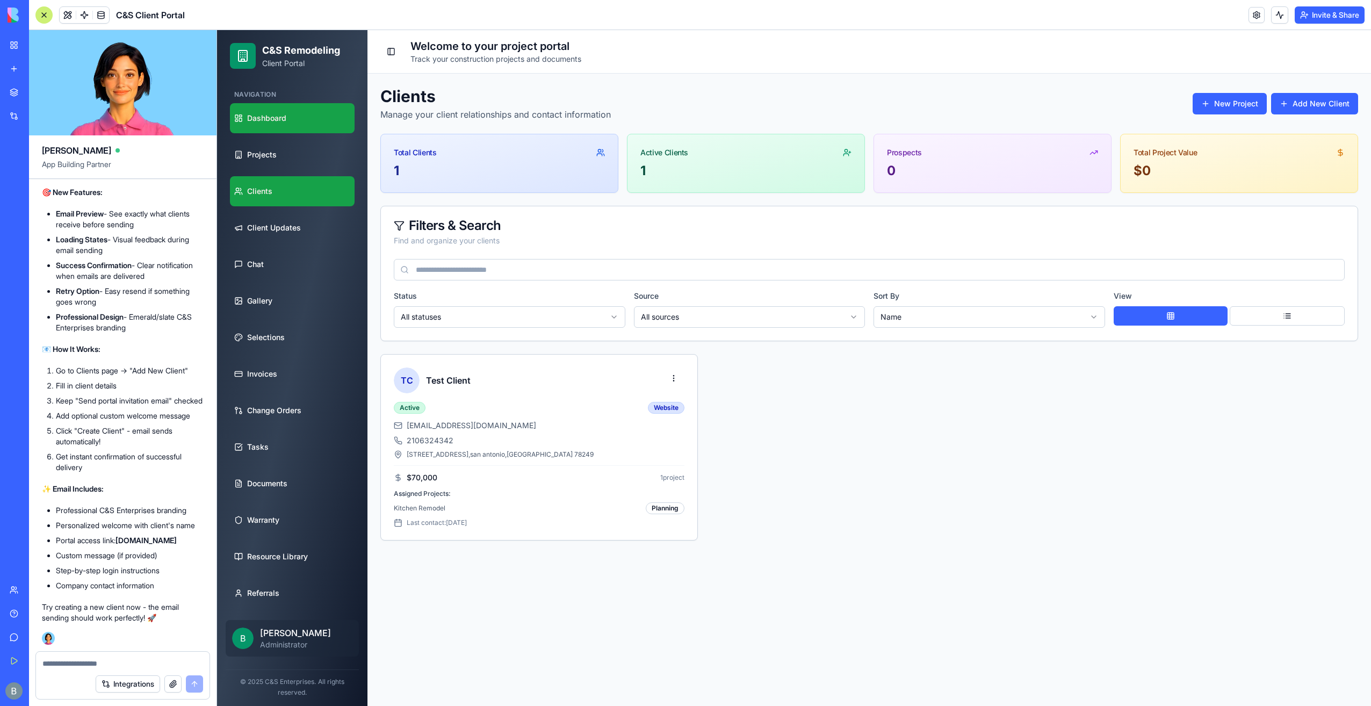
click at [268, 118] on span "Dashboard" at bounding box center [266, 118] width 39 height 11
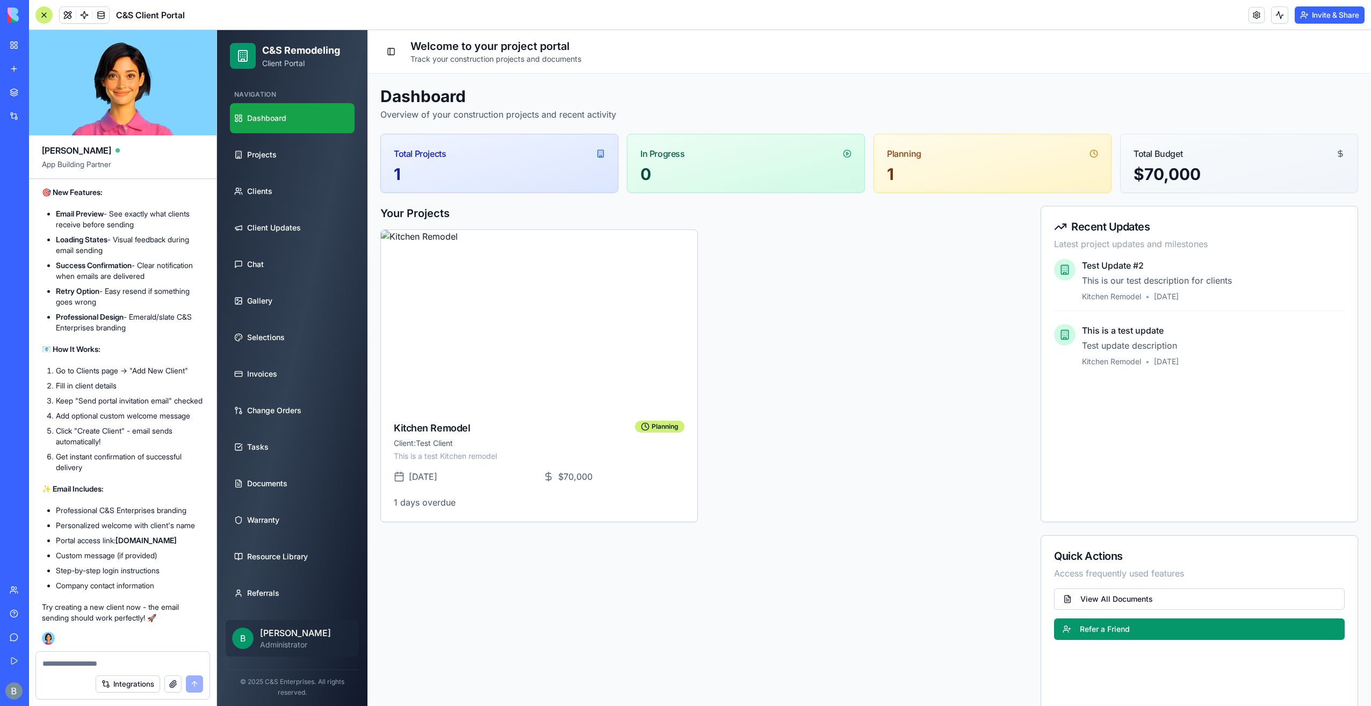
click at [246, 59] on icon at bounding box center [242, 55] width 13 height 13
click at [14, 17] on img at bounding box center [41, 15] width 67 height 15
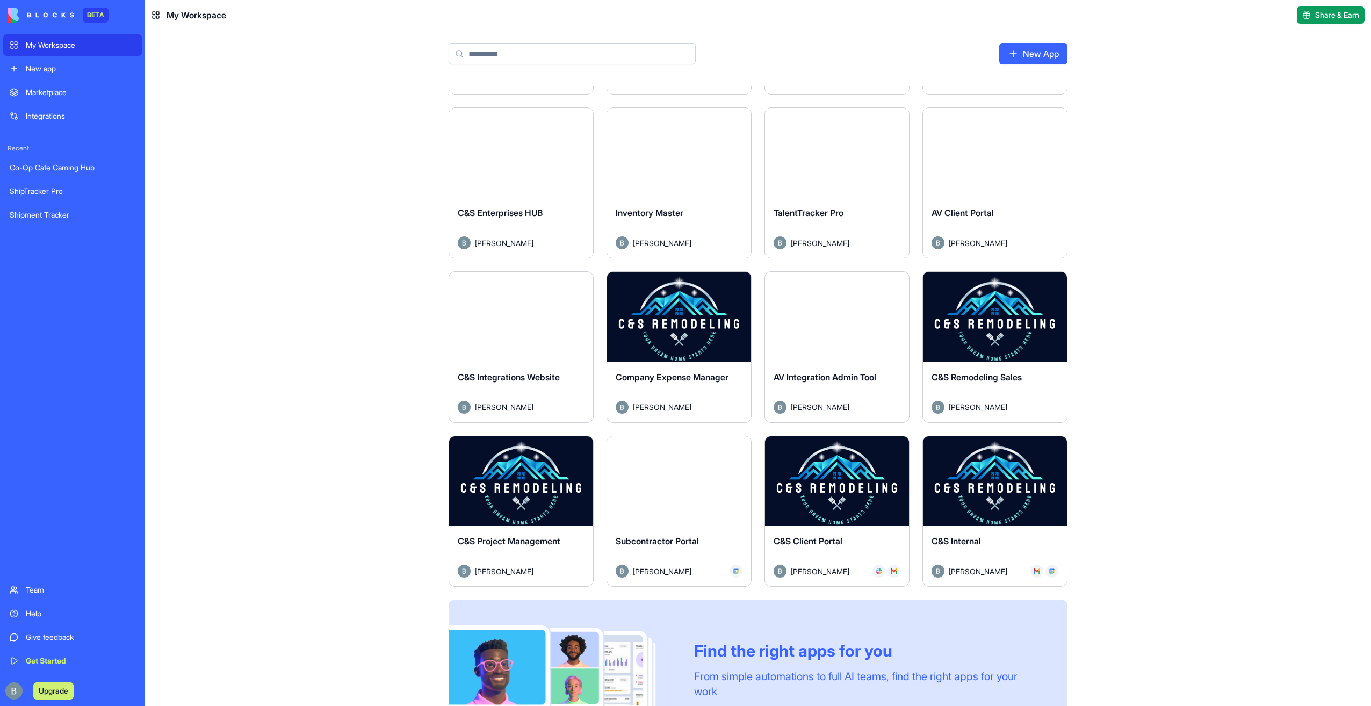
scroll to position [226, 0]
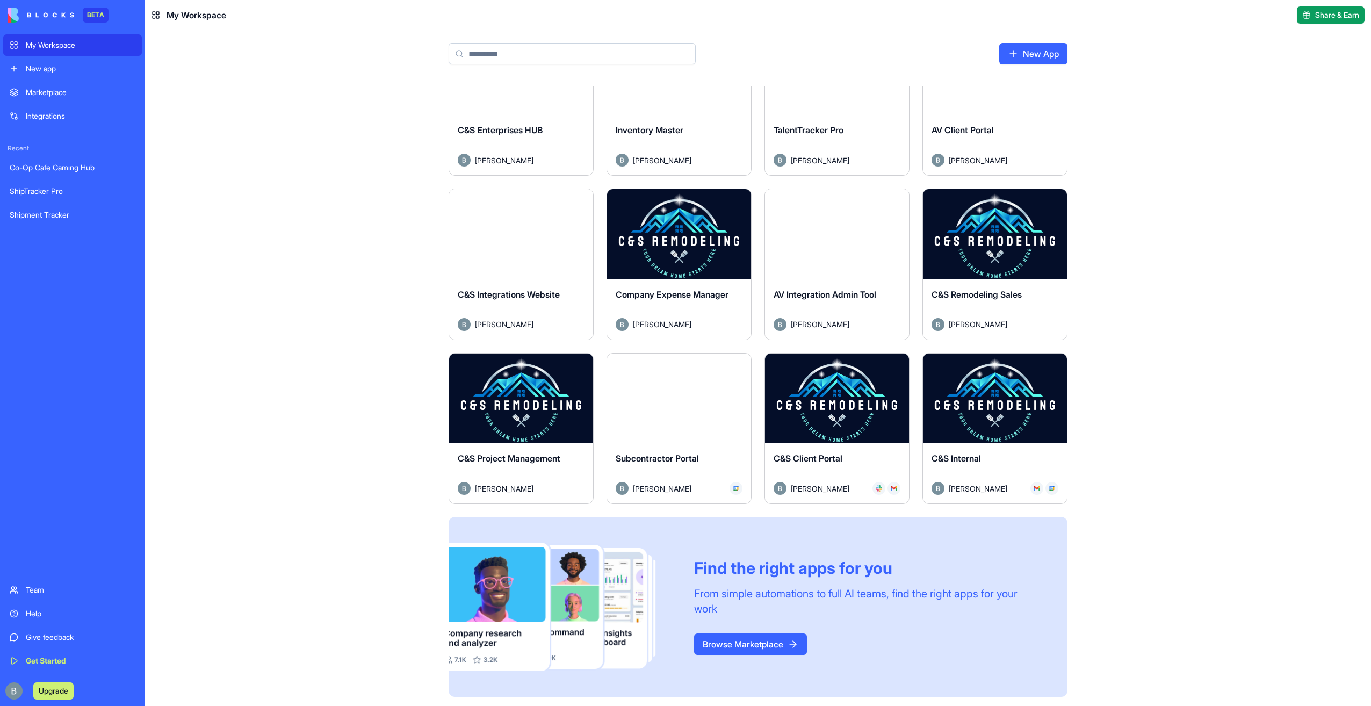
click at [994, 401] on button "Launch" at bounding box center [995, 397] width 81 height 21
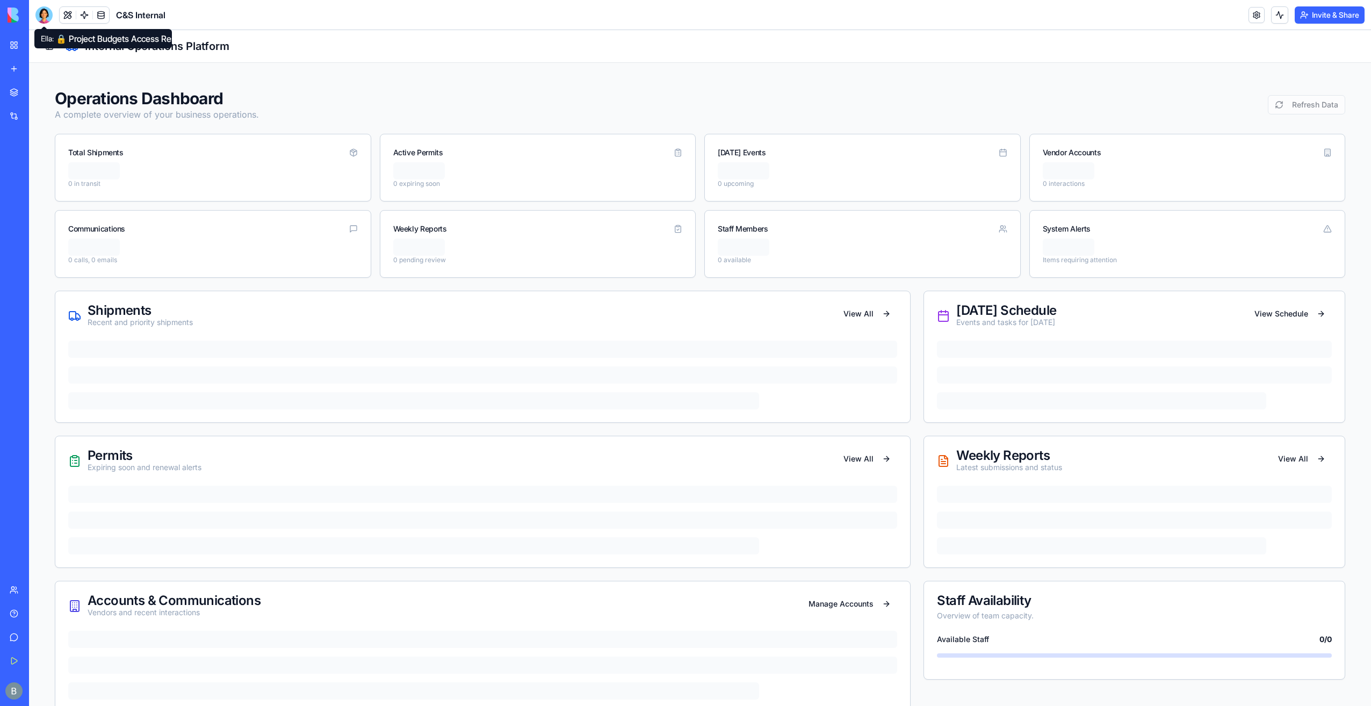
click at [45, 14] on div at bounding box center [43, 14] width 17 height 17
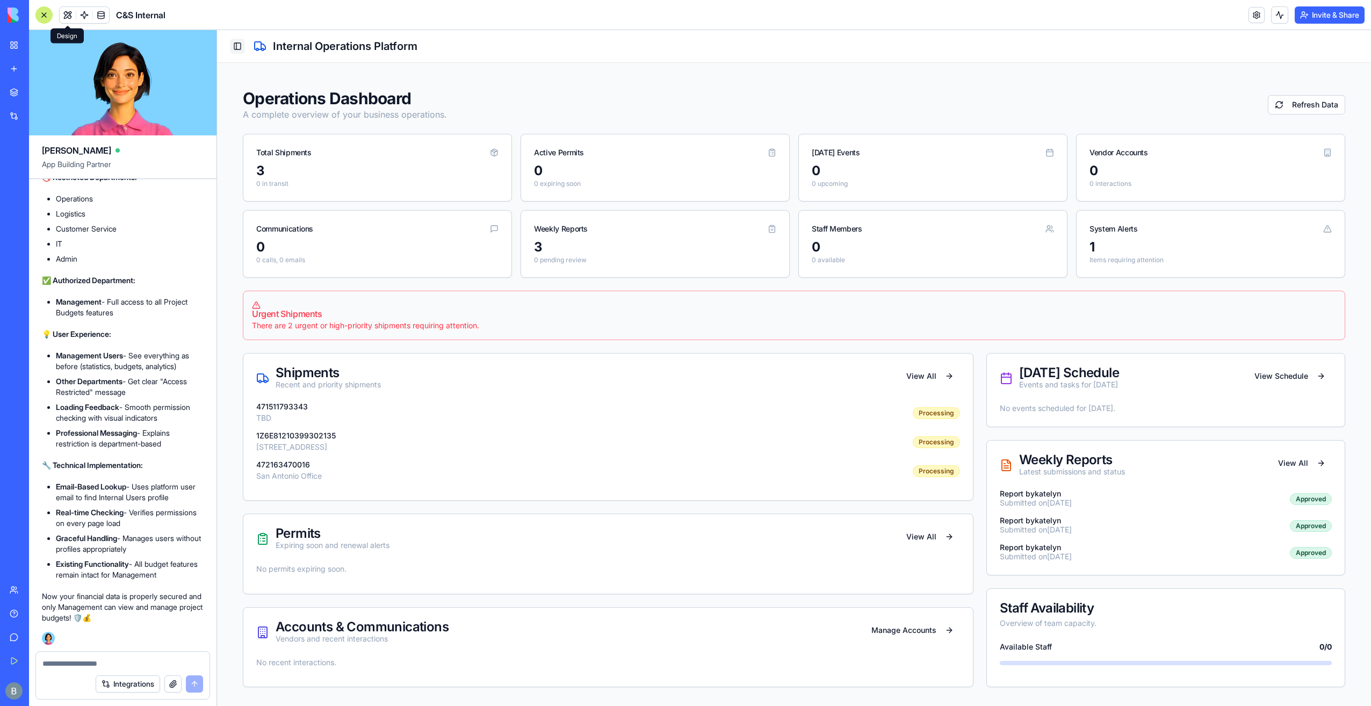
click at [236, 43] on button "Toggle Sidebar" at bounding box center [237, 46] width 15 height 15
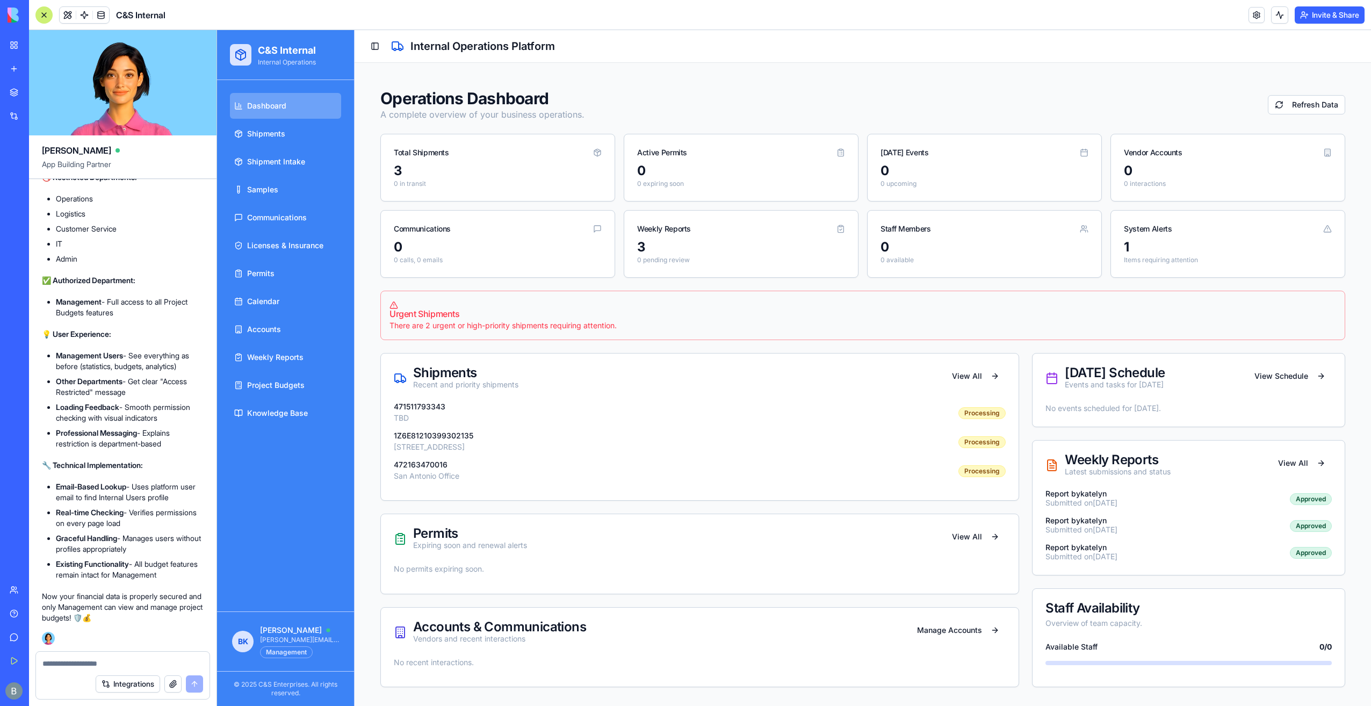
click at [48, 18] on div at bounding box center [43, 14] width 17 height 17
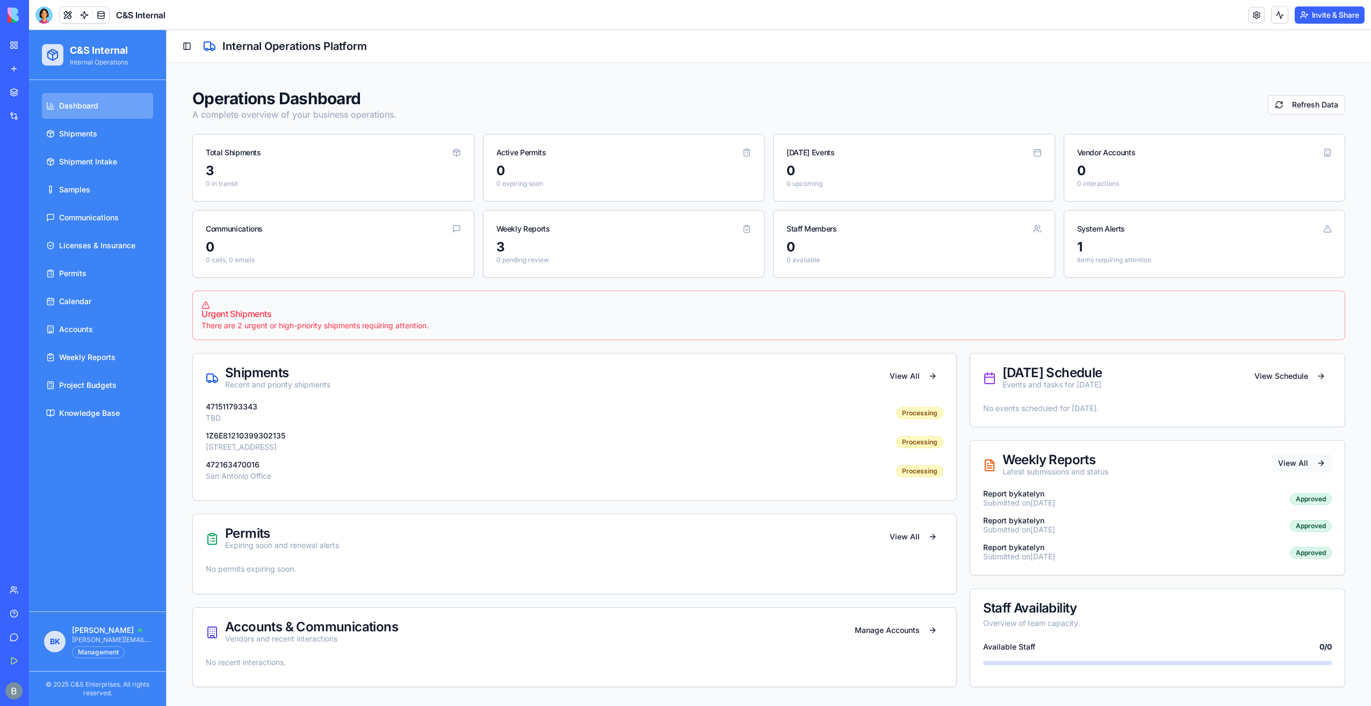
click at [1289, 464] on link "View All" at bounding box center [1302, 463] width 60 height 19
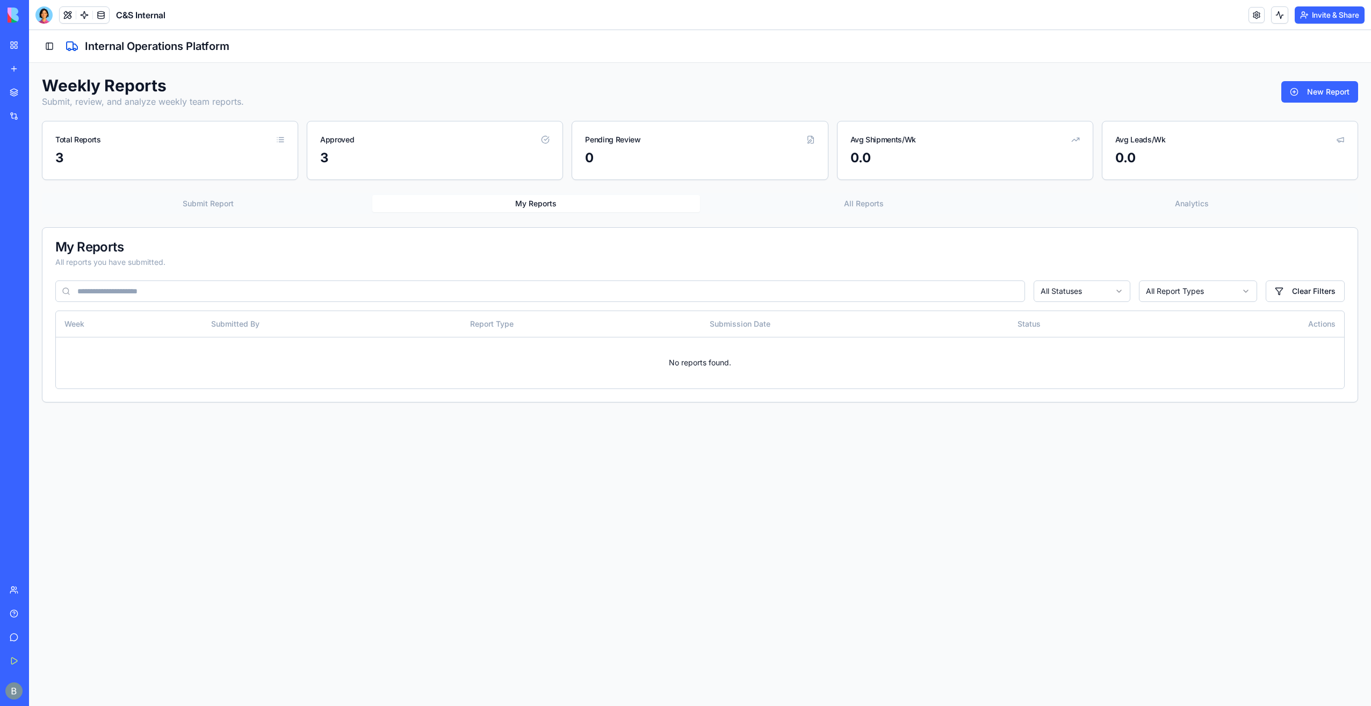
click at [835, 208] on button "All Reports" at bounding box center [864, 203] width 328 height 17
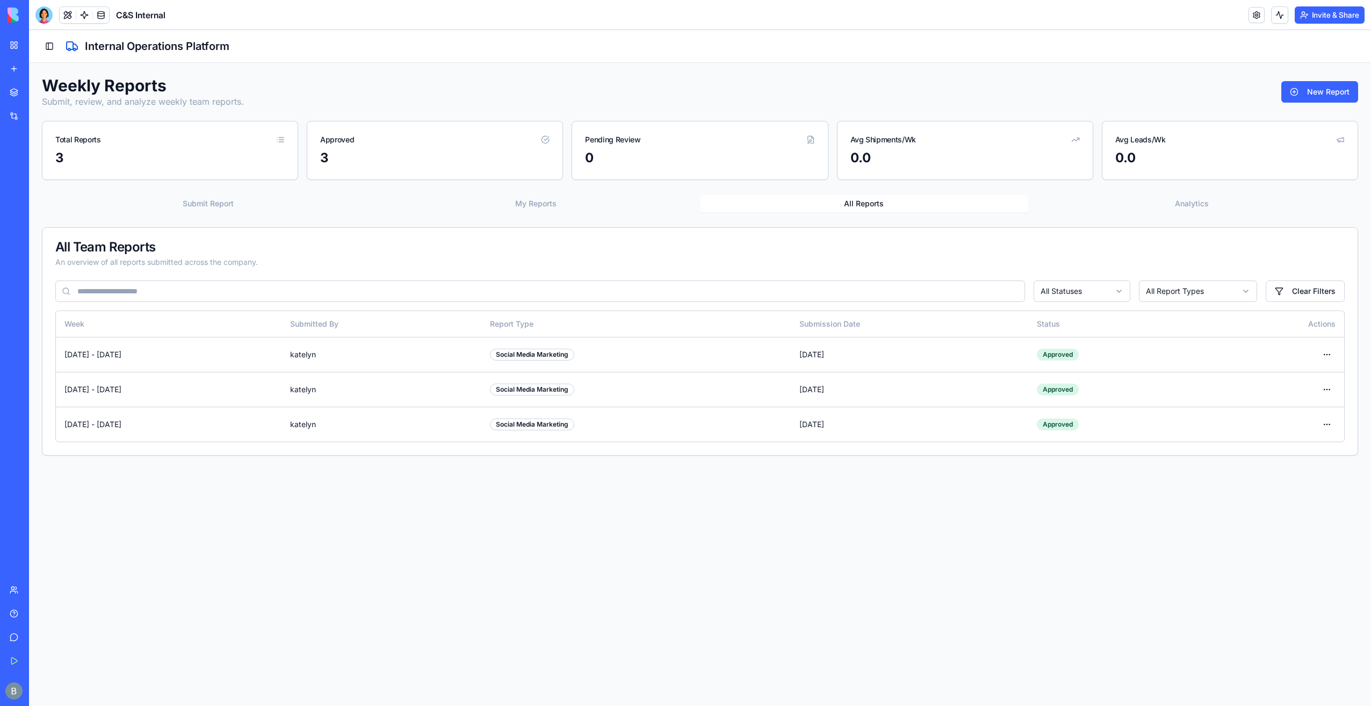
click at [1113, 546] on main "Toggle Sidebar Internal Operations Platform Weekly Reports Submit, review, and …" at bounding box center [700, 368] width 1342 height 676
click at [1327, 418] on html "C&S Internal Internal Operations Dashboard Shipments Shipment Intake Samples Co…" at bounding box center [700, 368] width 1342 height 676
click at [1315, 442] on div "View" at bounding box center [1301, 444] width 63 height 17
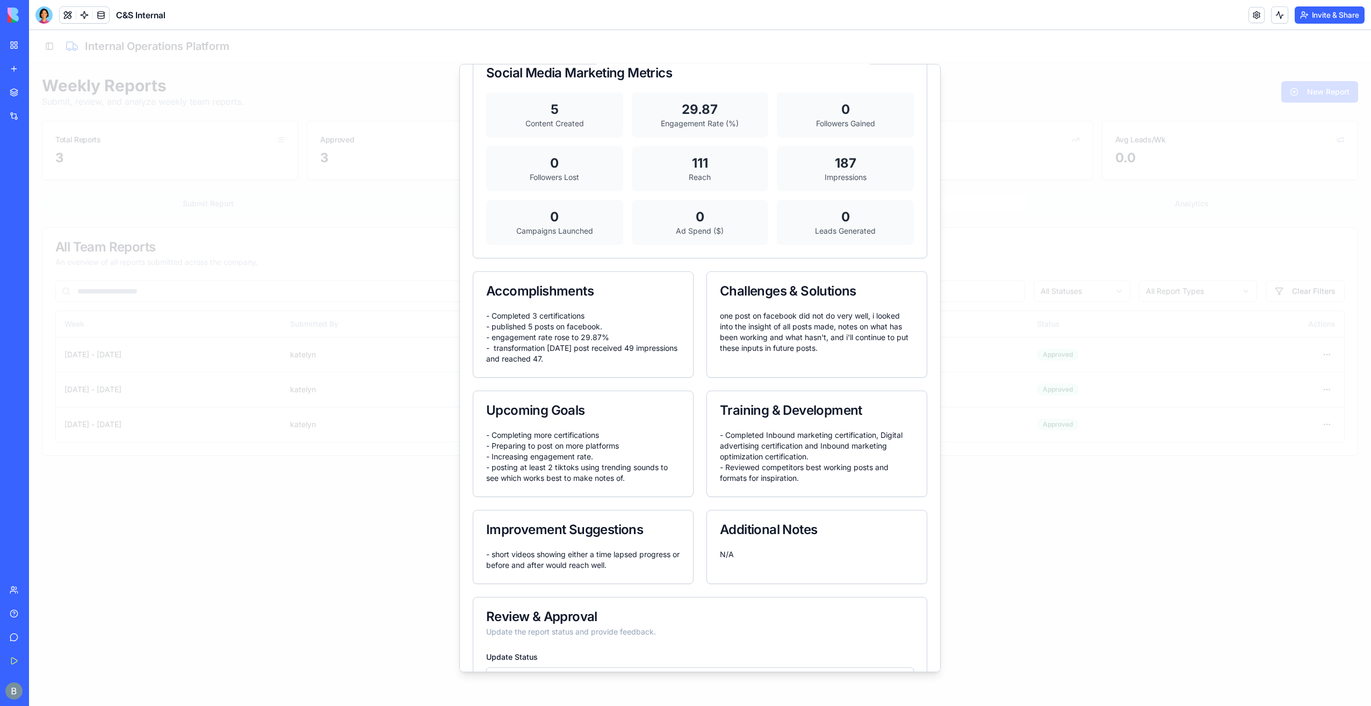
scroll to position [632, 0]
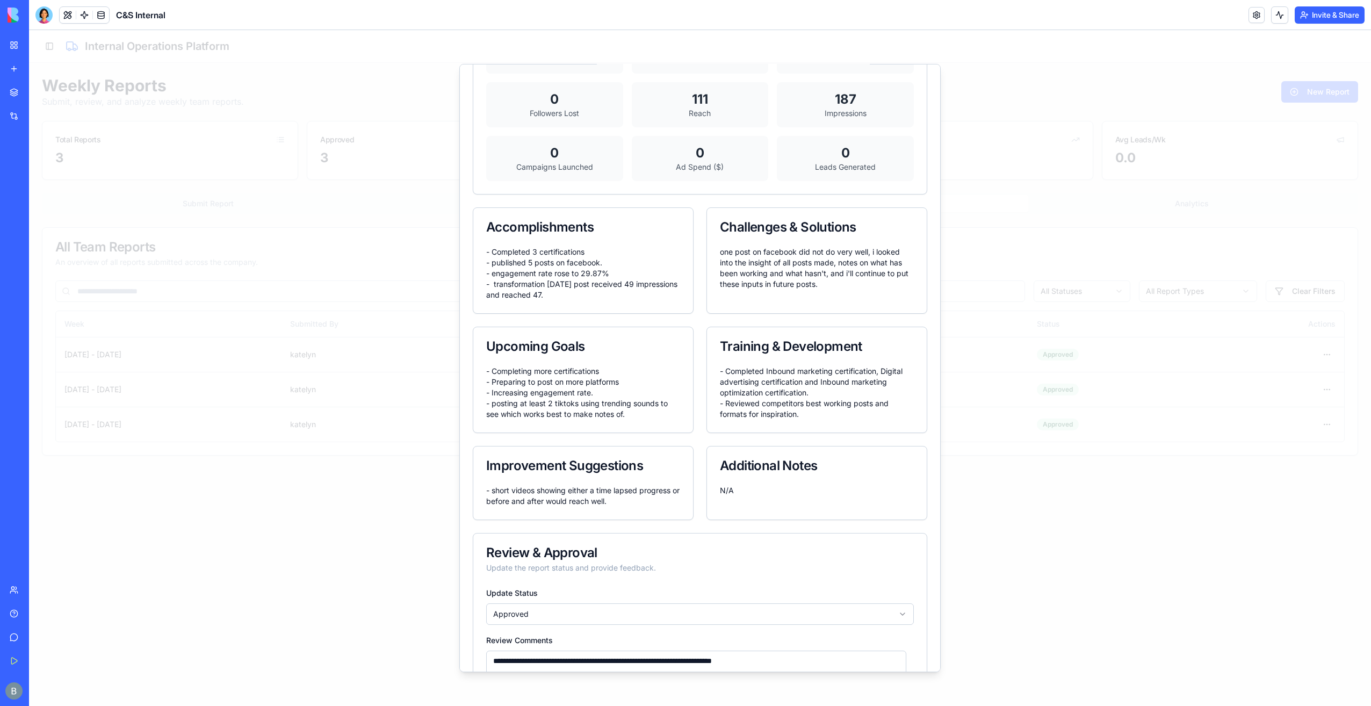
click at [1028, 371] on div at bounding box center [700, 368] width 1342 height 676
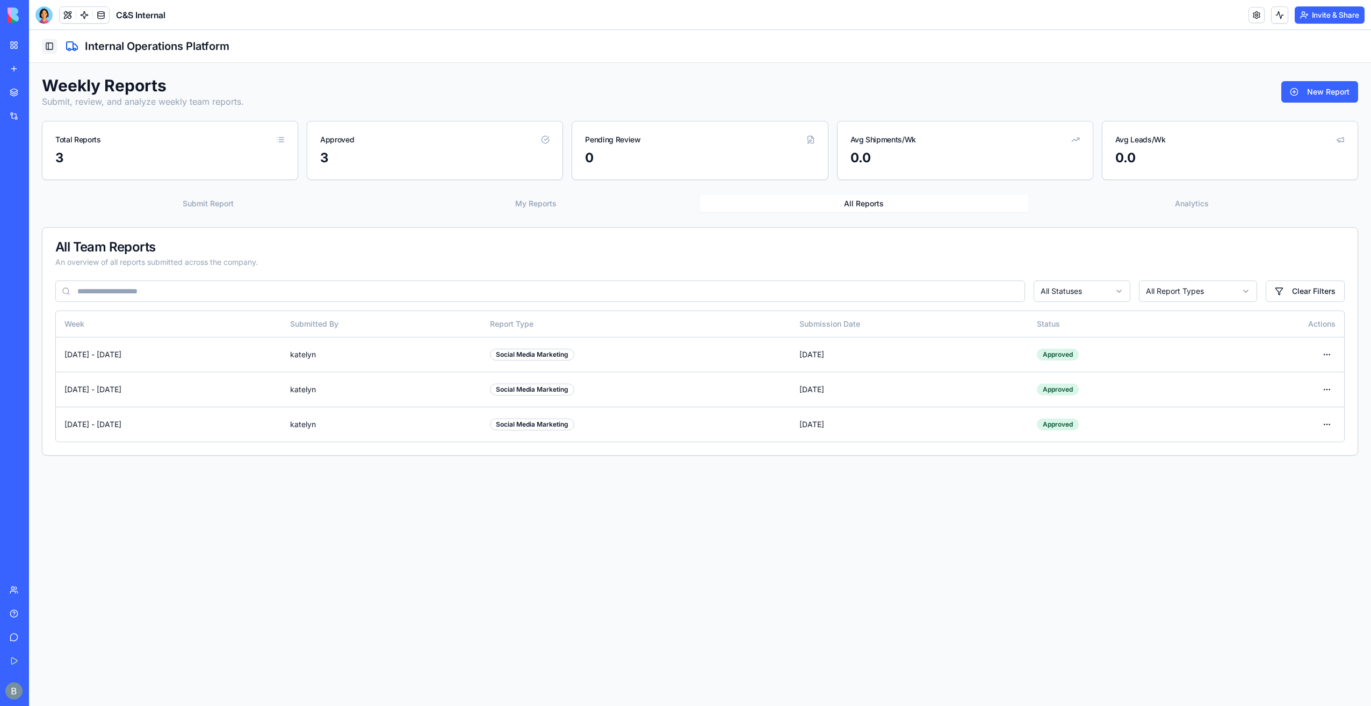
click at [44, 46] on button "Toggle Sidebar" at bounding box center [49, 46] width 15 height 15
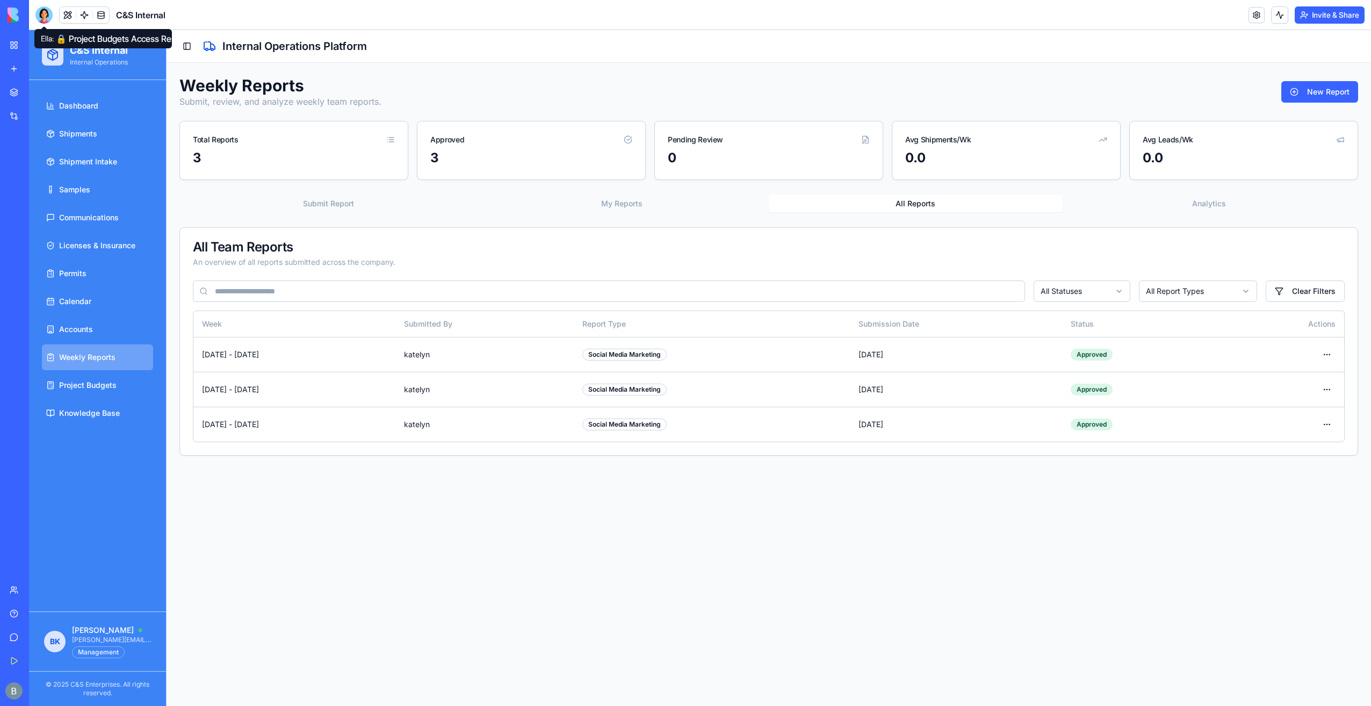
click at [48, 11] on div at bounding box center [43, 14] width 17 height 17
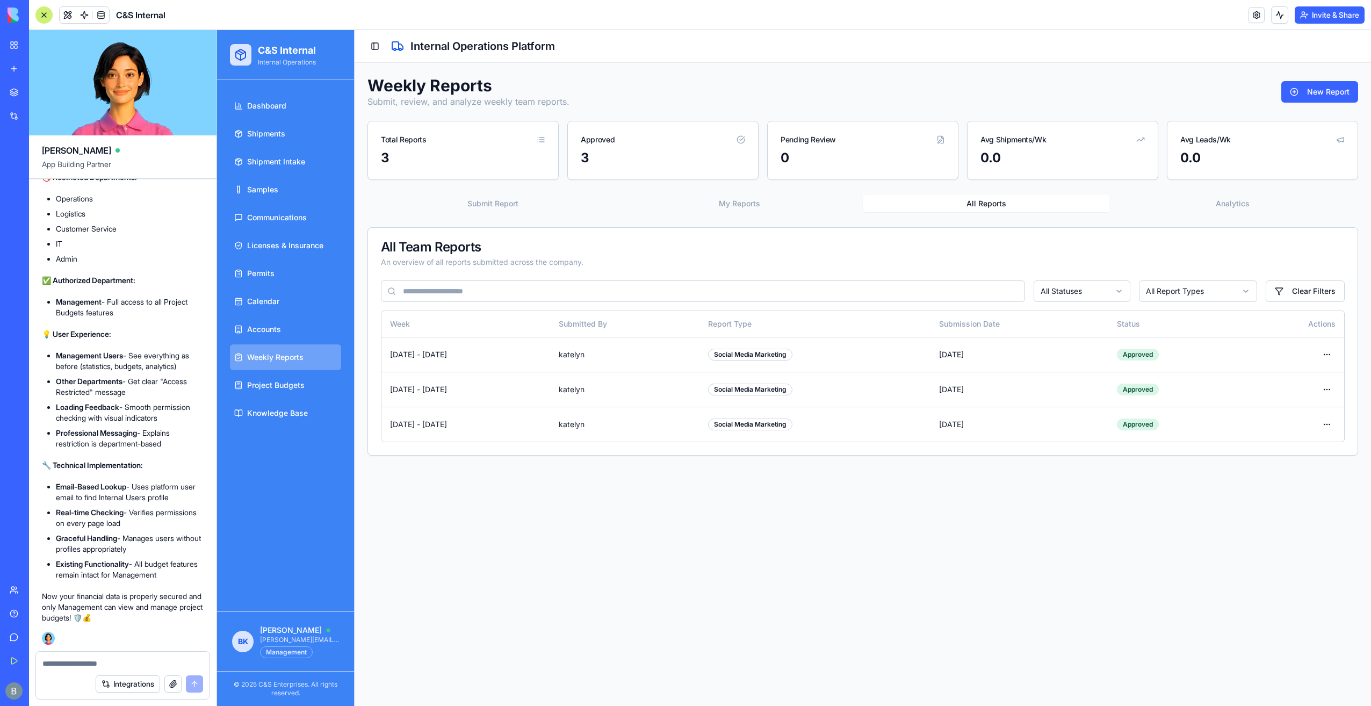
scroll to position [78552, 0]
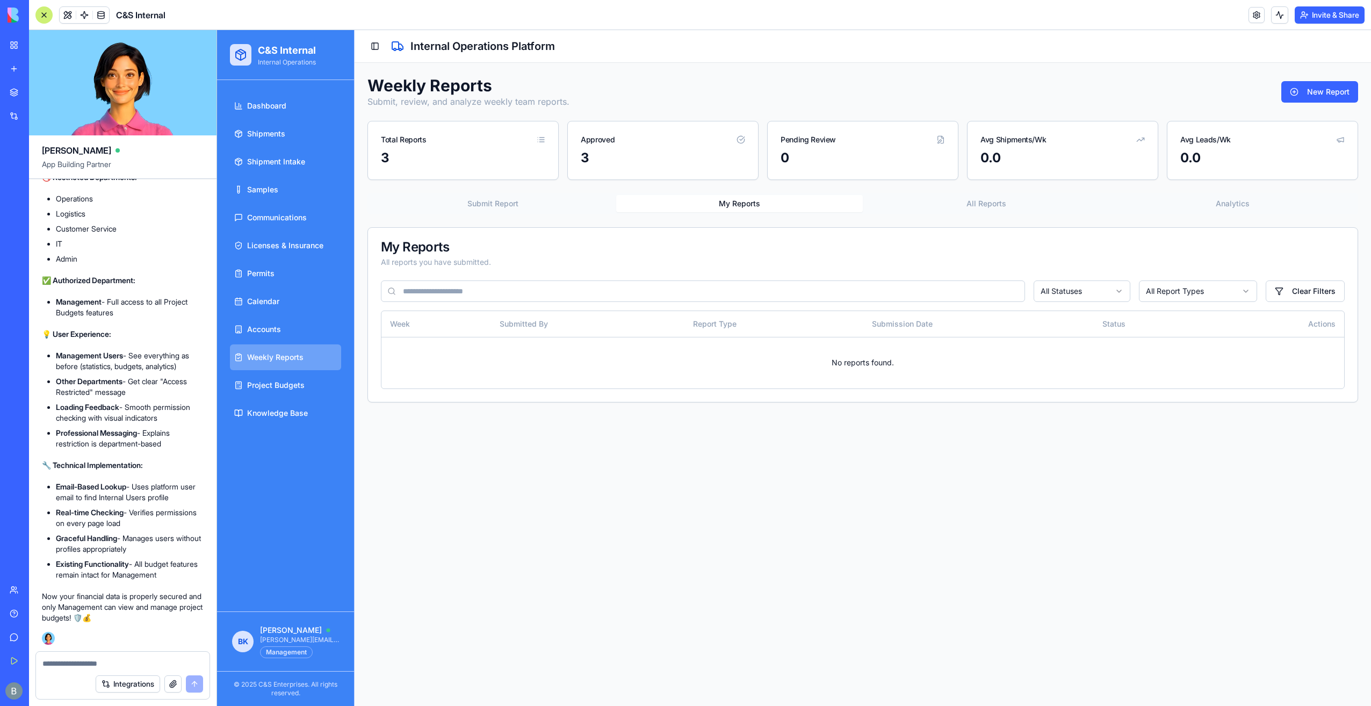
click at [761, 209] on button "My Reports" at bounding box center [739, 203] width 247 height 17
click at [526, 193] on div "Submit Report My Reports All Reports Analytics" at bounding box center [863, 203] width 991 height 21
click at [519, 203] on button "Submit Report" at bounding box center [493, 203] width 247 height 17
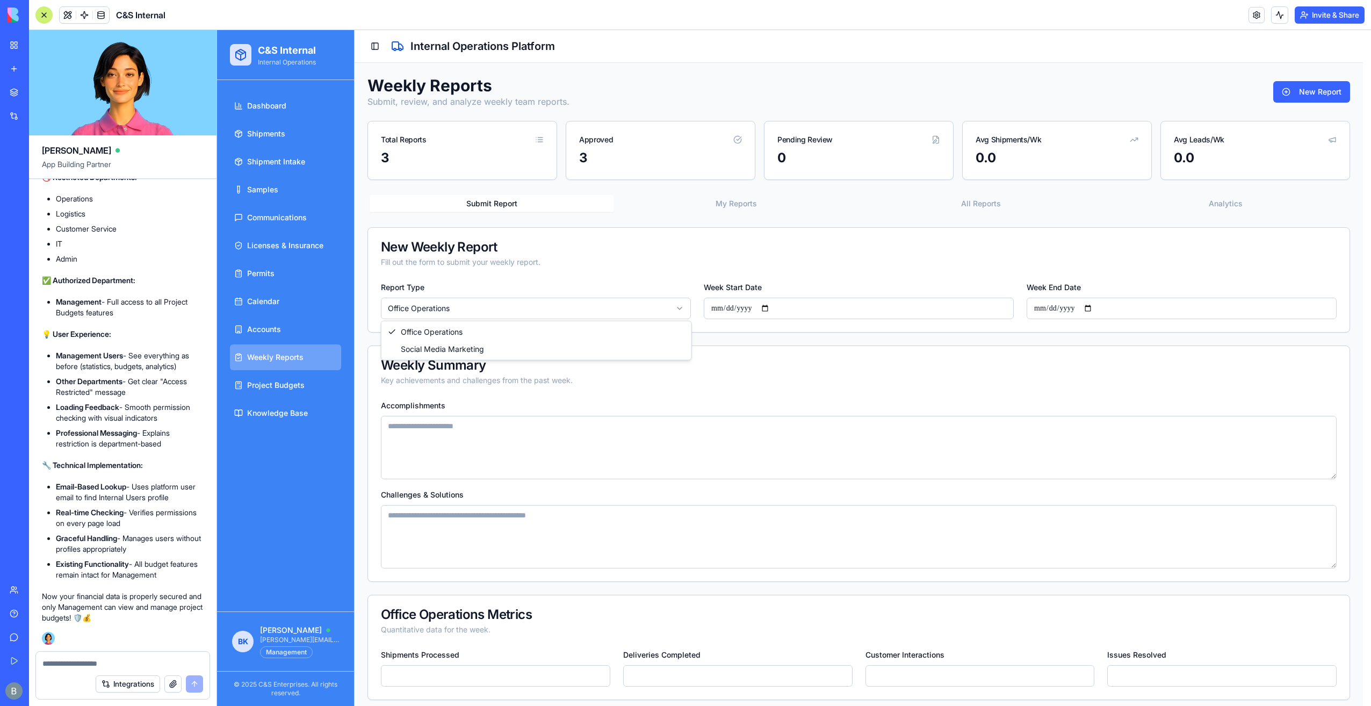
click at [491, 307] on html "**********" at bounding box center [794, 600] width 1154 height 1141
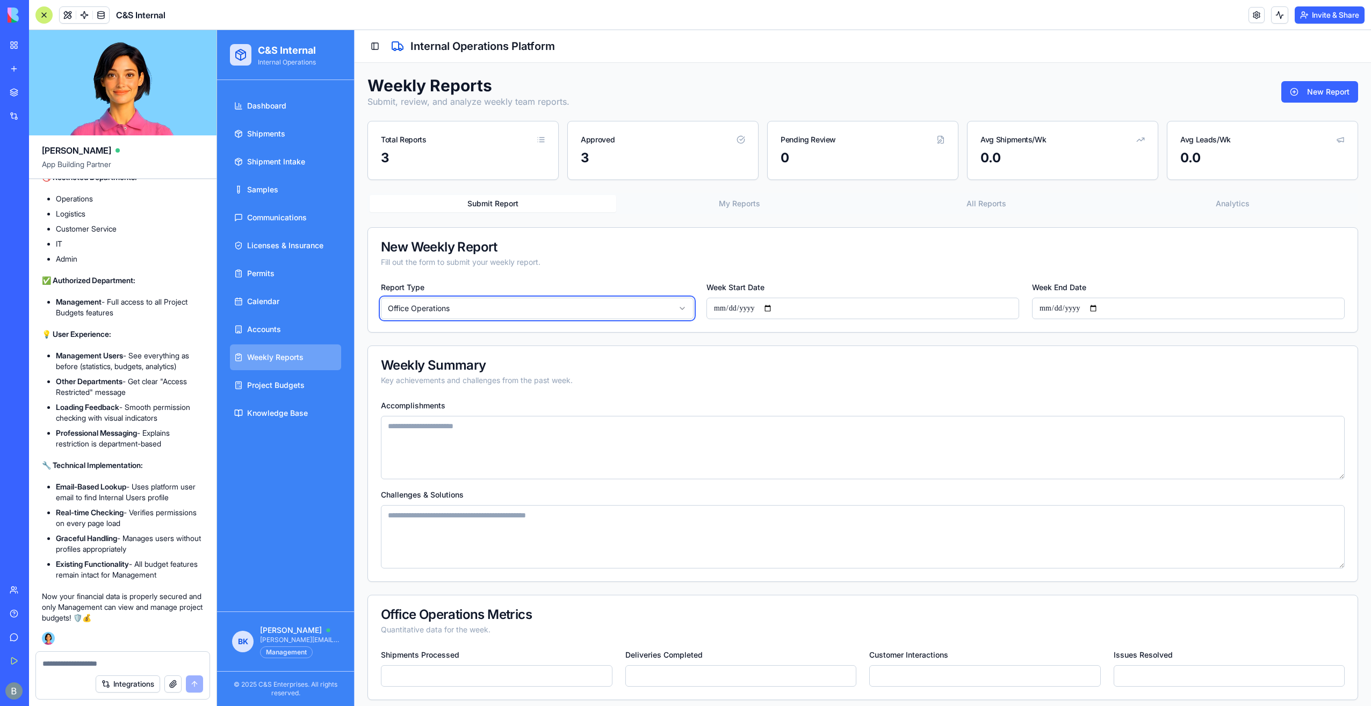
click at [491, 307] on html "**********" at bounding box center [794, 600] width 1154 height 1141
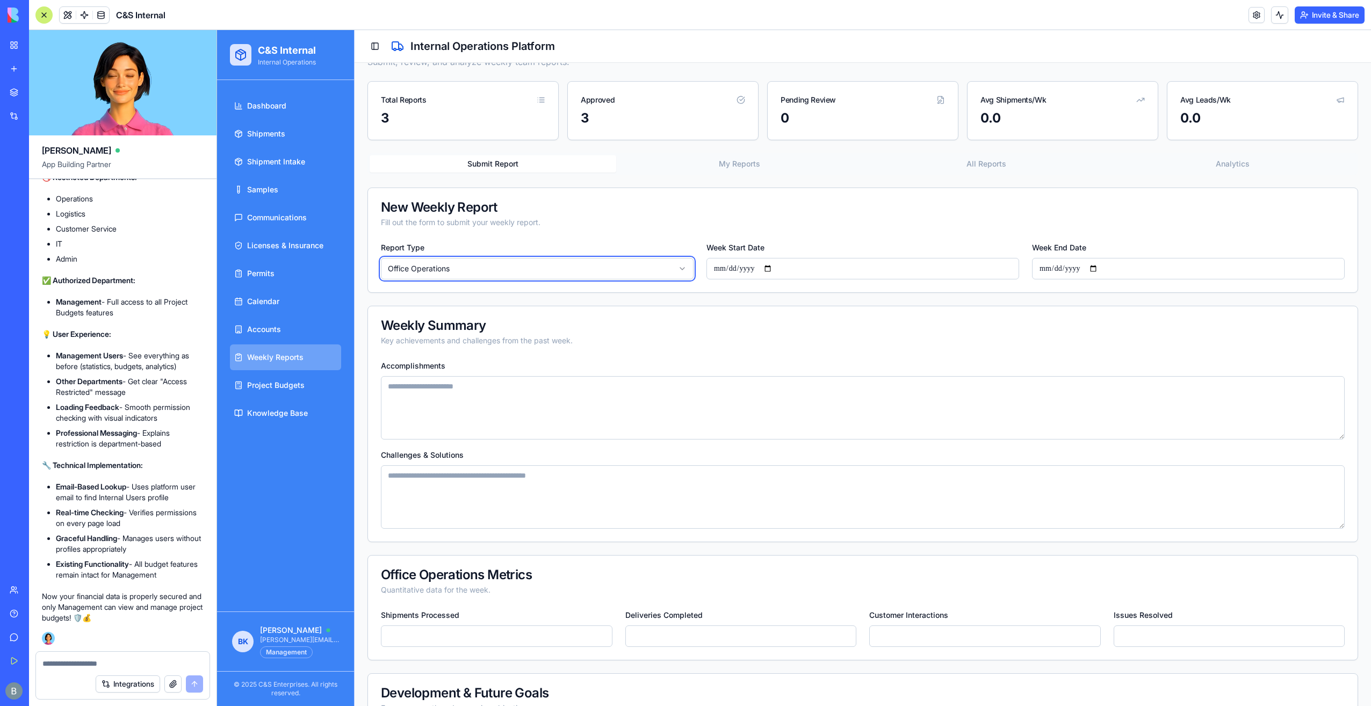
scroll to position [0, 0]
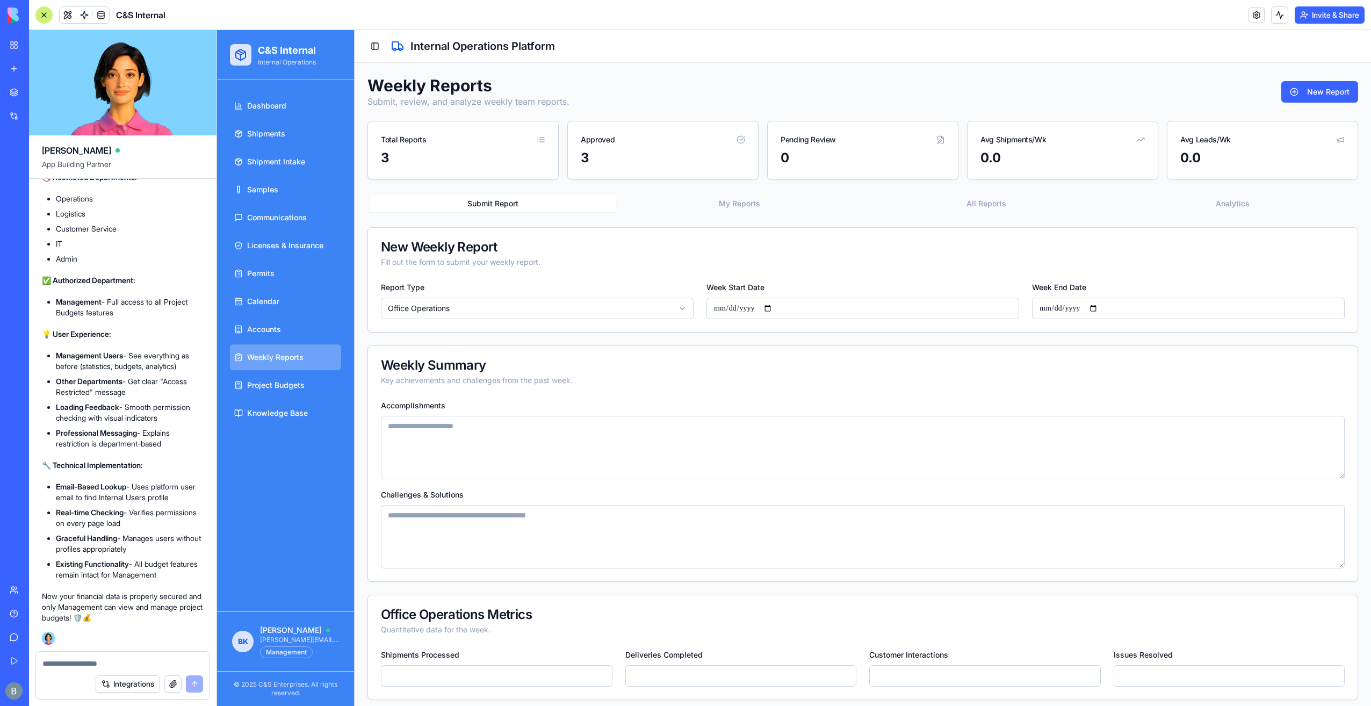
click at [735, 208] on button "My Reports" at bounding box center [739, 203] width 247 height 17
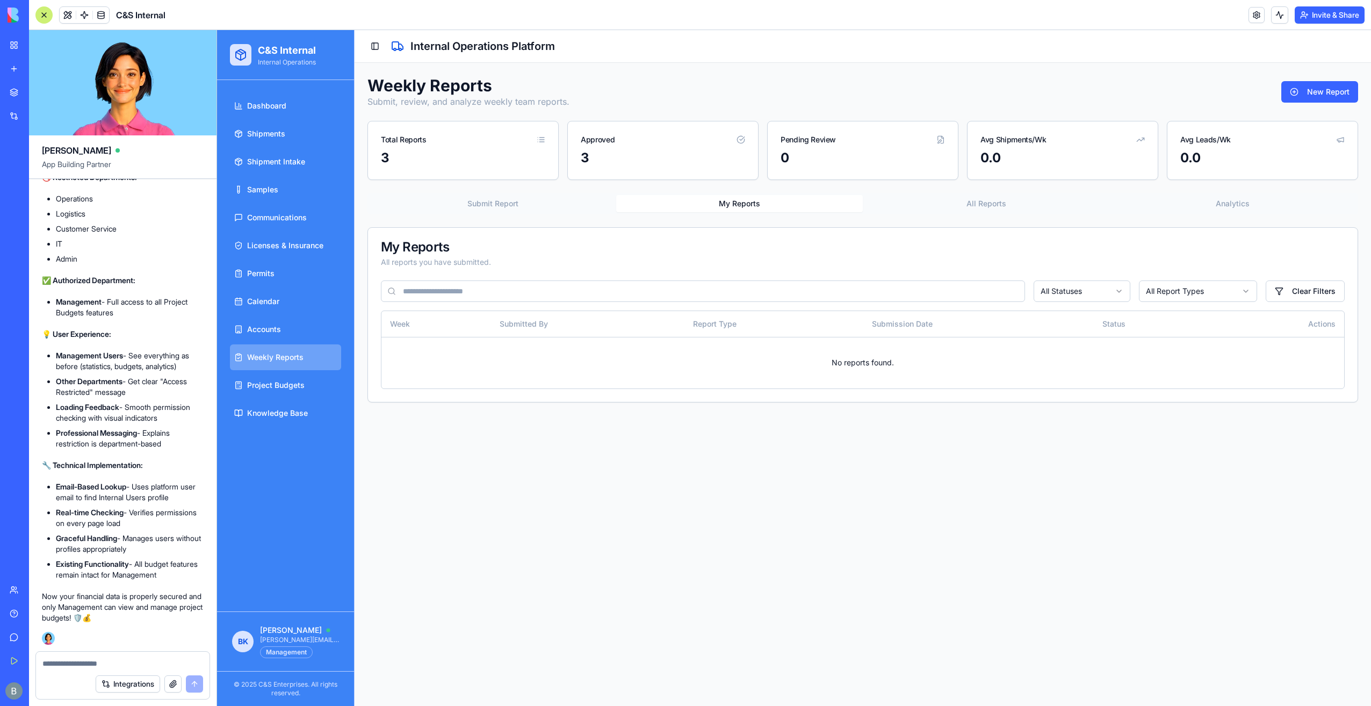
click at [510, 212] on div "Submit Report My Reports All Reports Analytics" at bounding box center [863, 203] width 991 height 21
click at [512, 197] on button "Submit Report" at bounding box center [493, 203] width 247 height 17
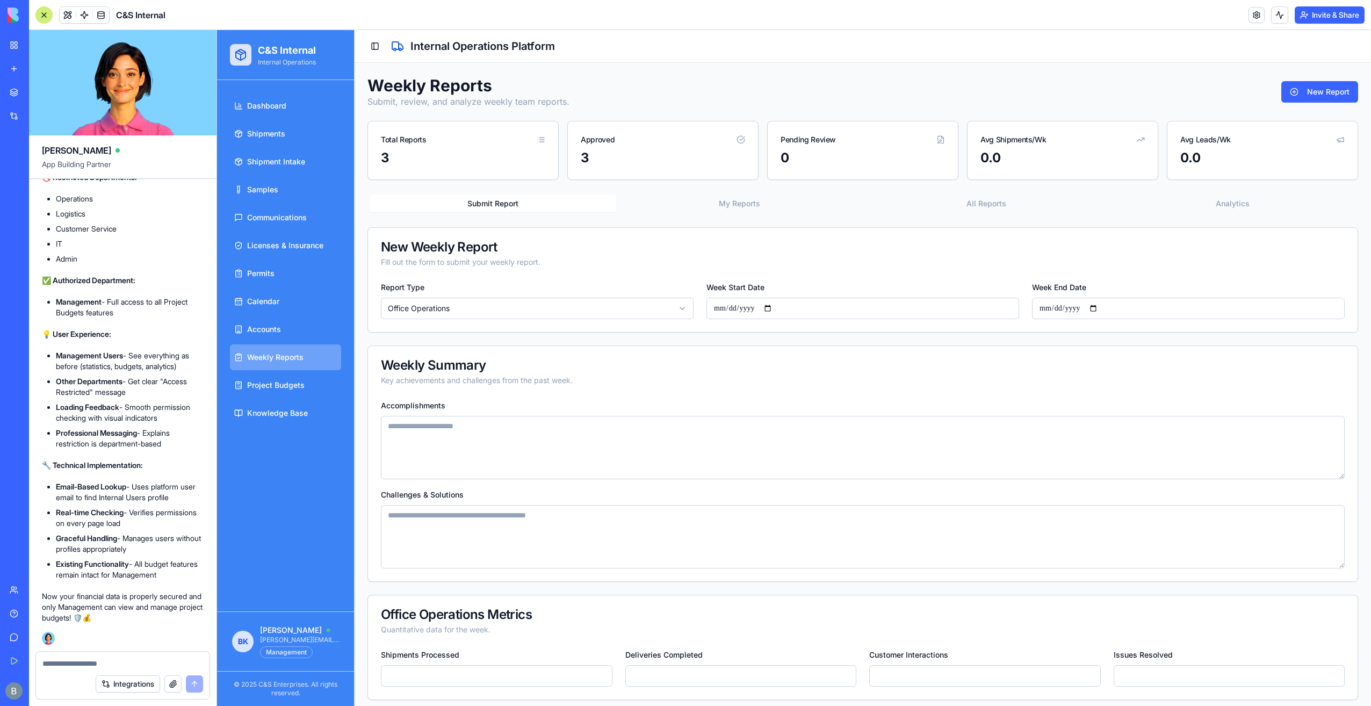
click at [110, 667] on textarea at bounding box center [122, 663] width 161 height 11
click at [33, 43] on div "My Workspace" at bounding box center [33, 45] width 14 height 11
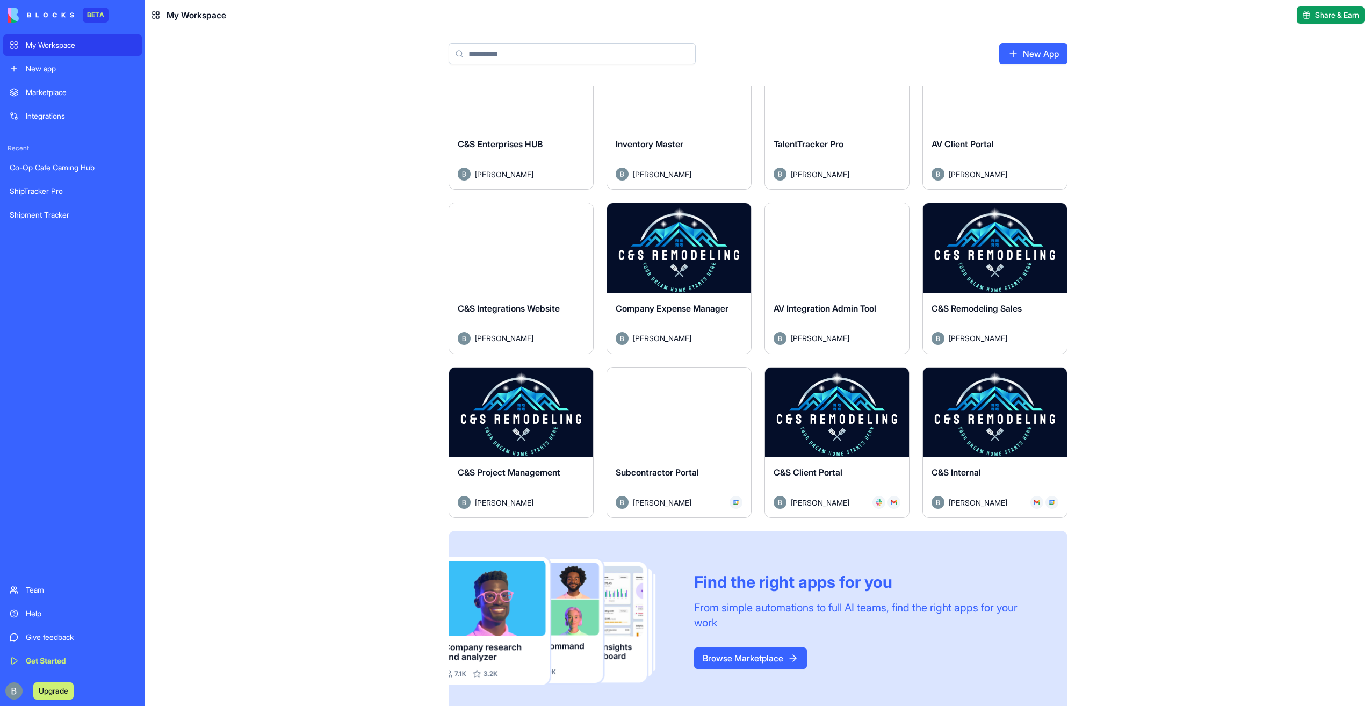
scroll to position [226, 0]
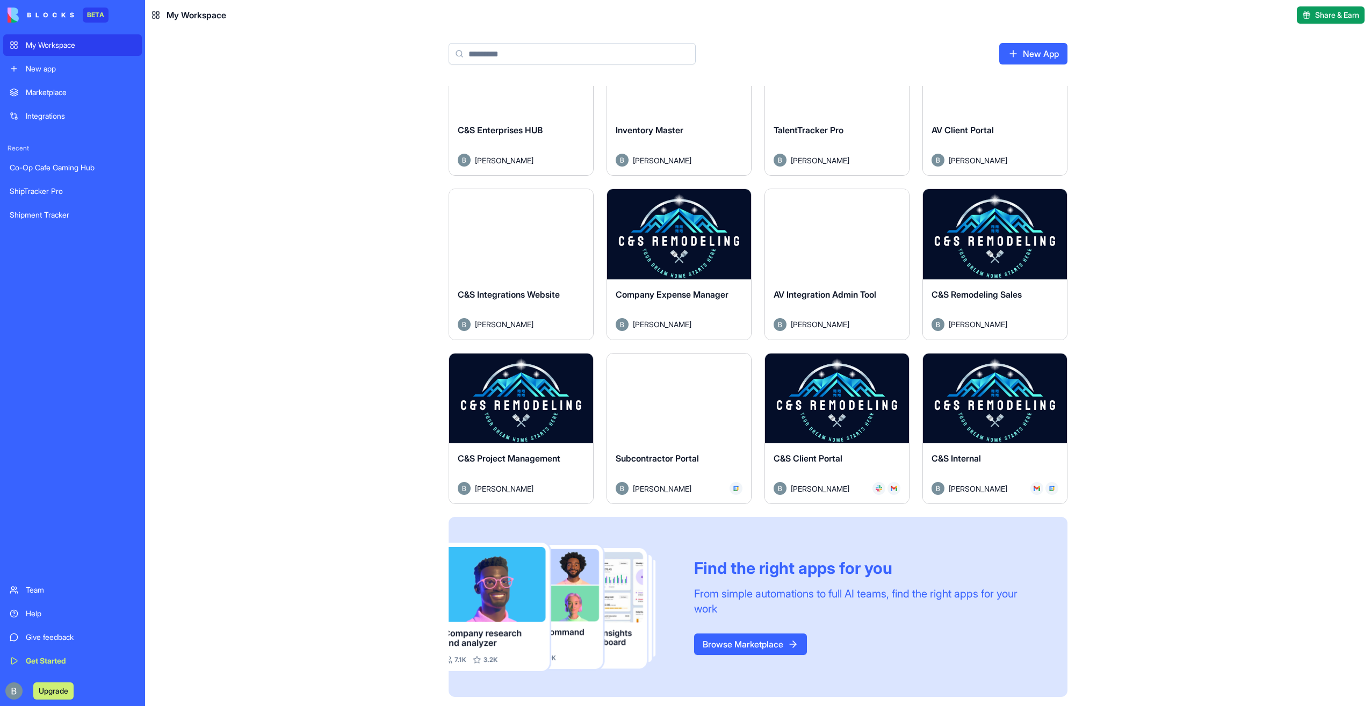
click at [522, 400] on button "Launch" at bounding box center [521, 397] width 81 height 21
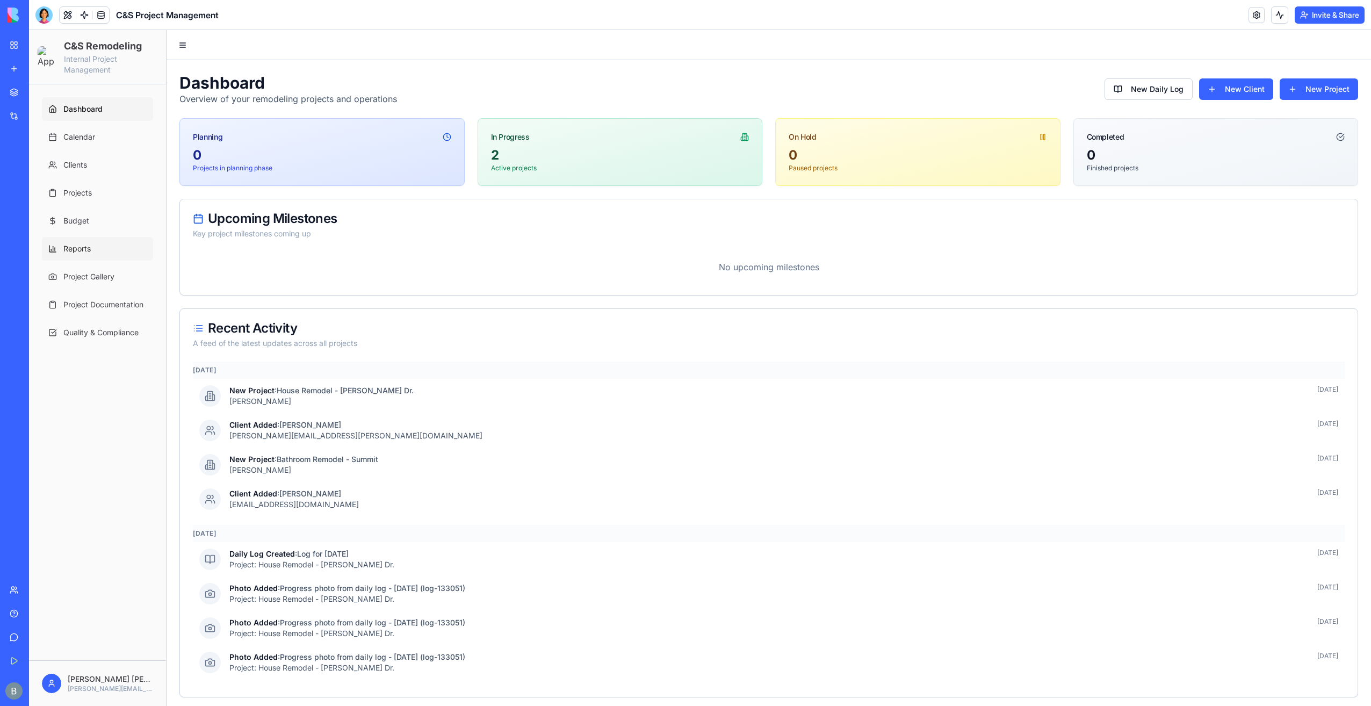
click at [109, 244] on link "Reports" at bounding box center [97, 249] width 111 height 24
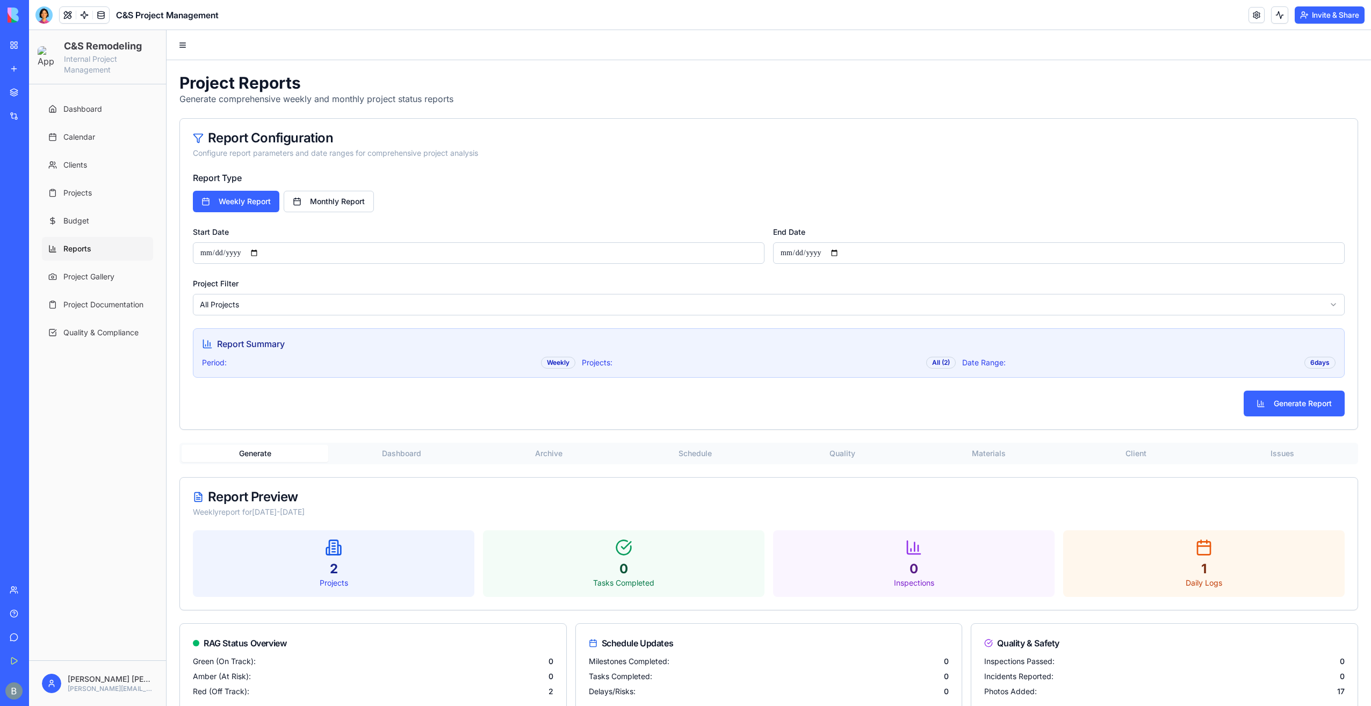
click at [1107, 294] on html "**********" at bounding box center [700, 422] width 1342 height 784
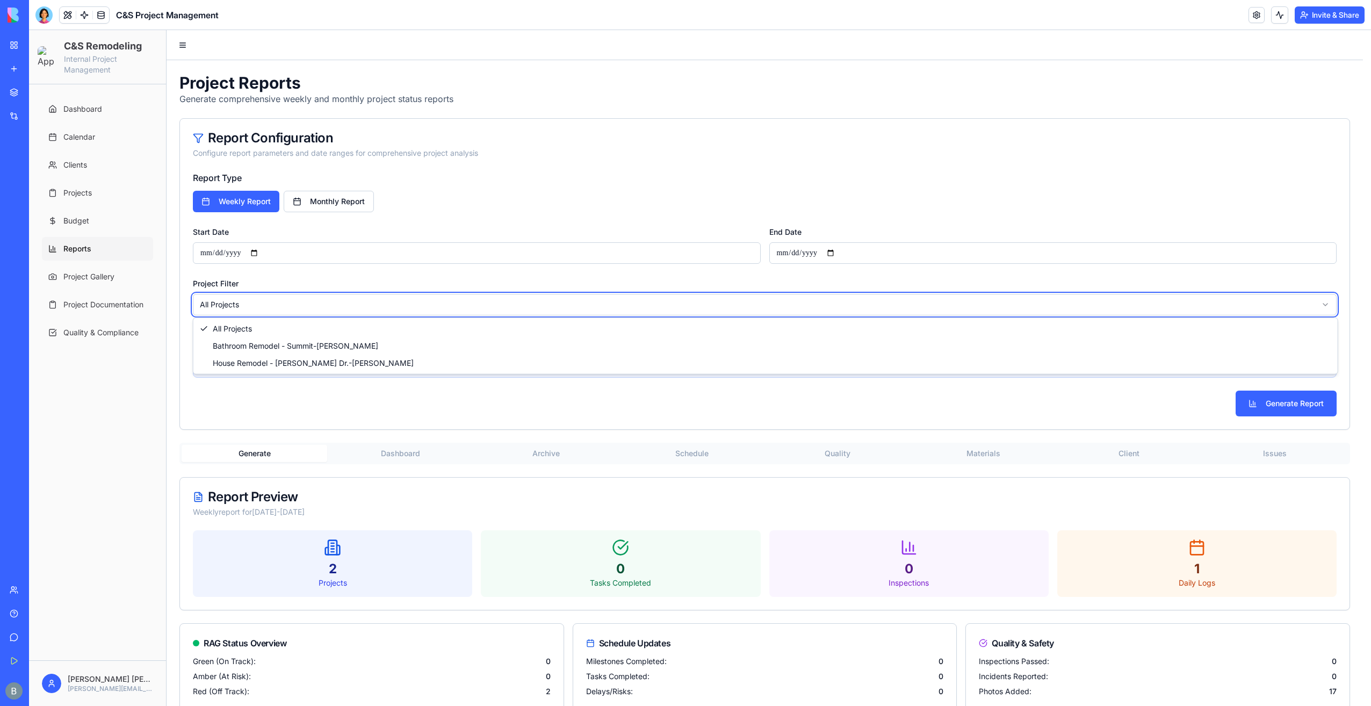
click at [979, 301] on html "**********" at bounding box center [700, 422] width 1342 height 784
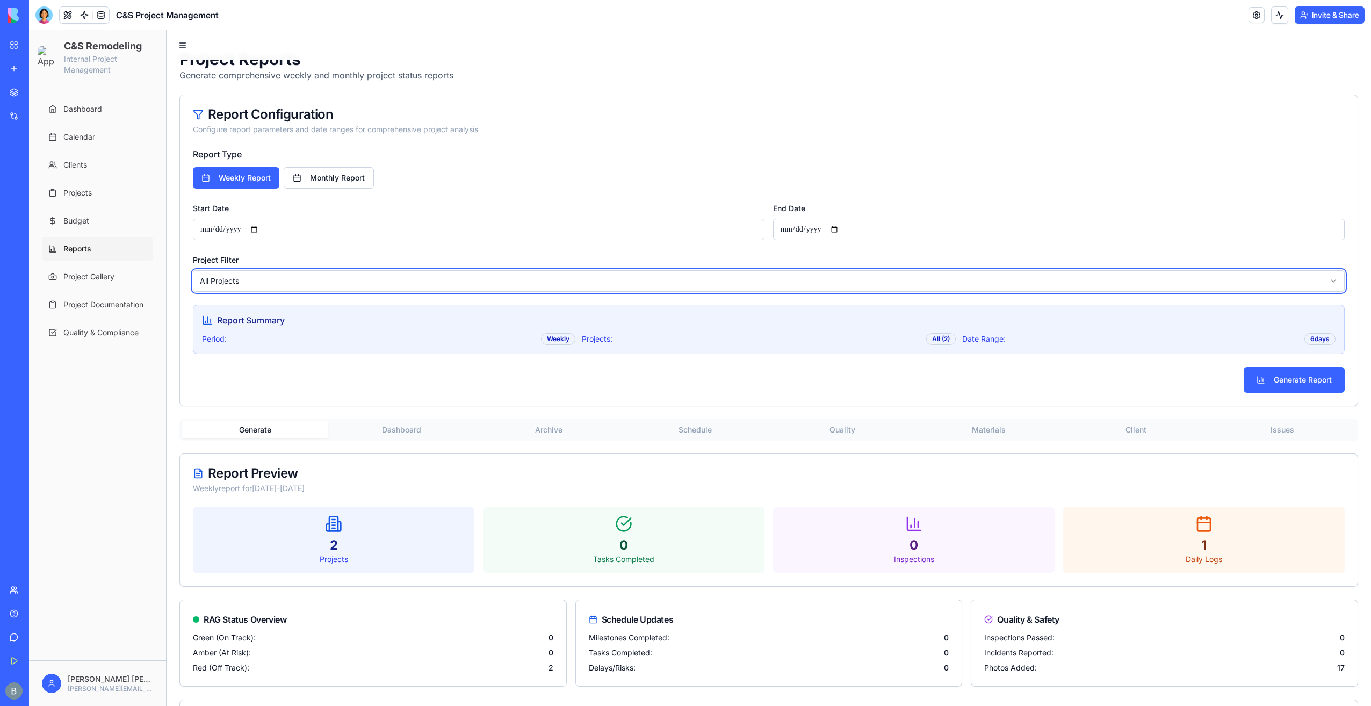
scroll to position [106, 0]
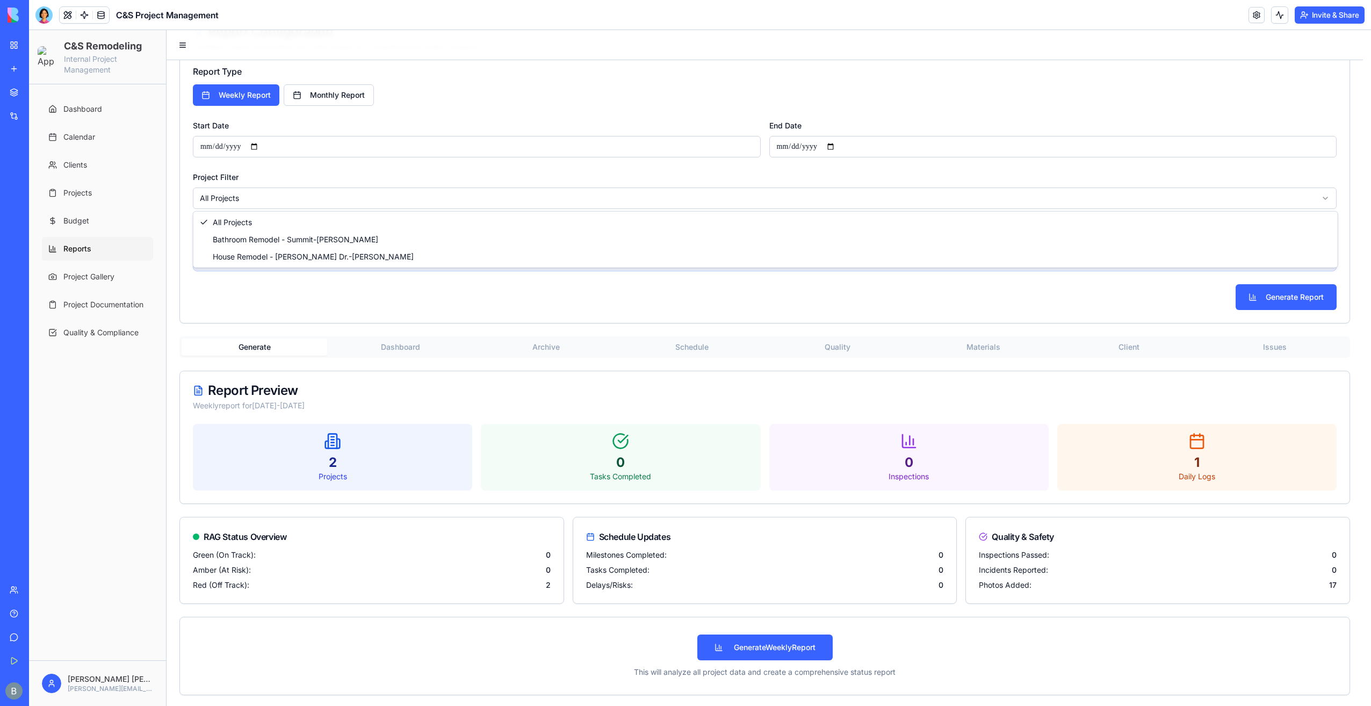
click at [442, 190] on html "**********" at bounding box center [700, 316] width 1342 height 784
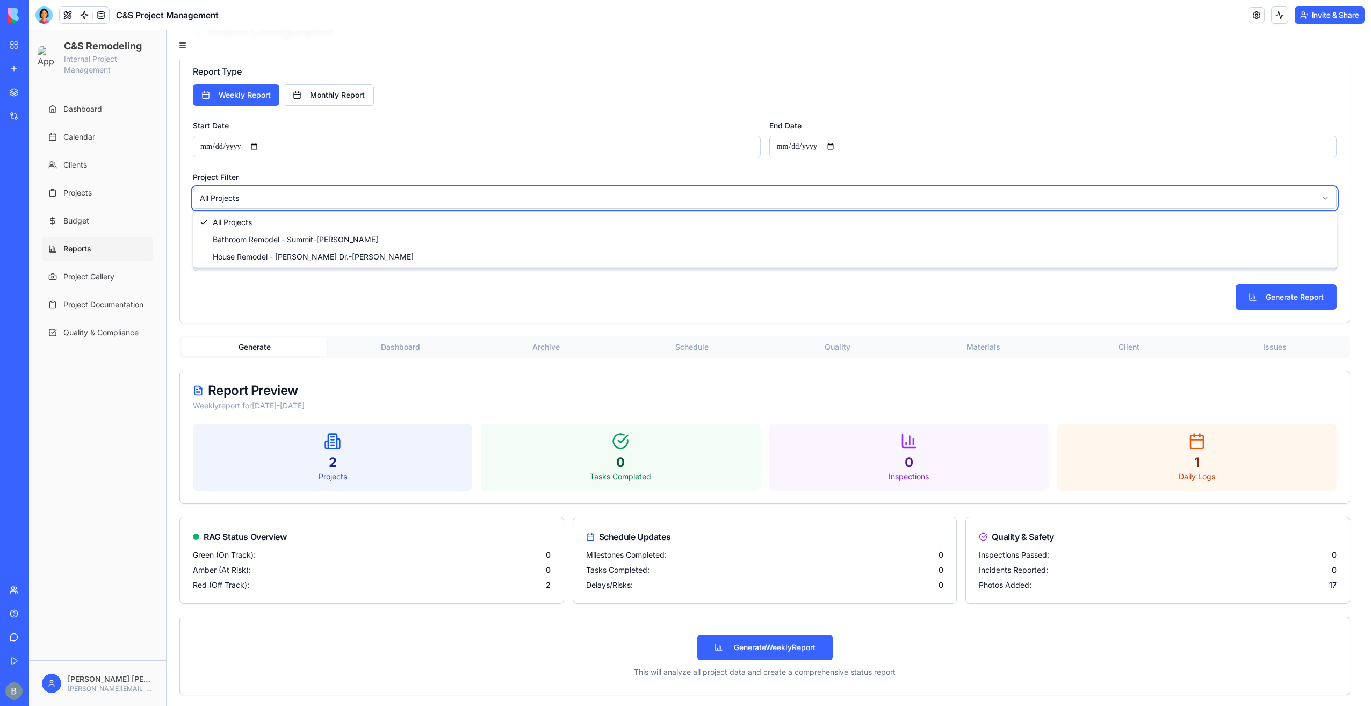
click at [442, 190] on html "**********" at bounding box center [700, 316] width 1342 height 784
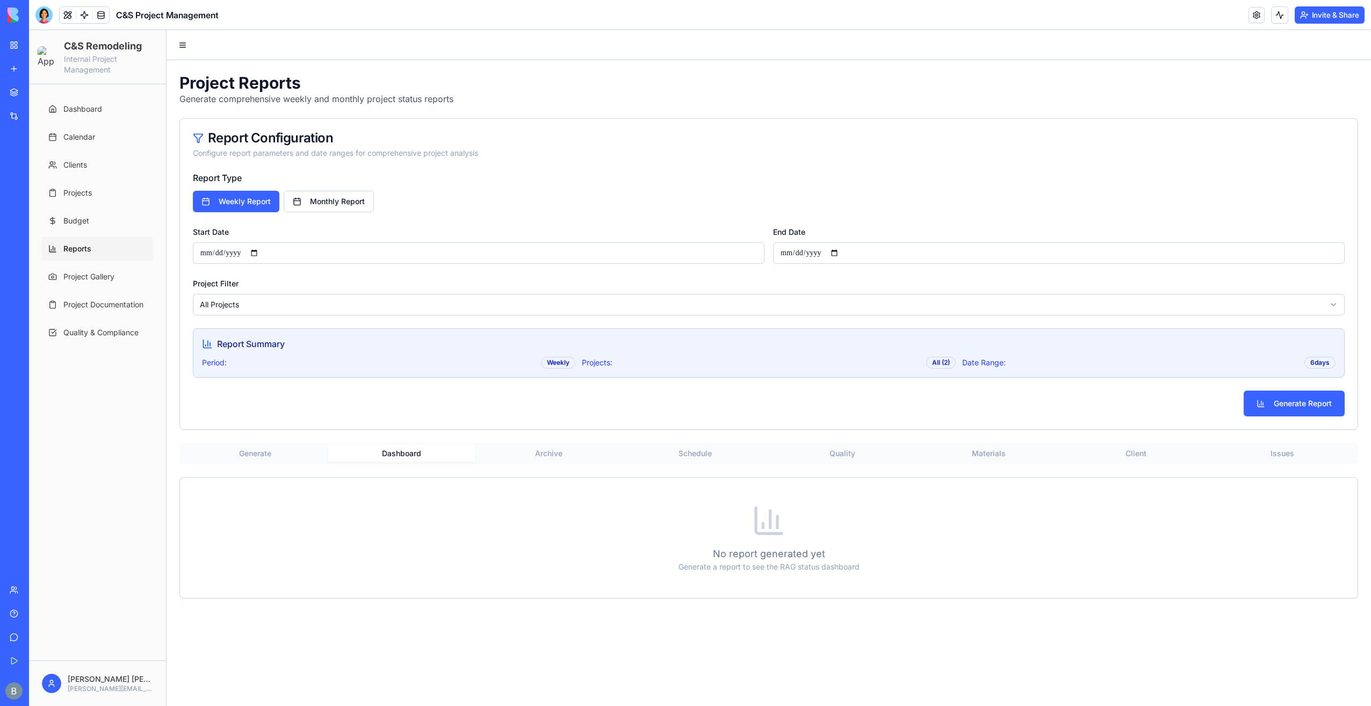
scroll to position [0, 0]
click at [405, 341] on div "**********" at bounding box center [769, 335] width 1205 height 551
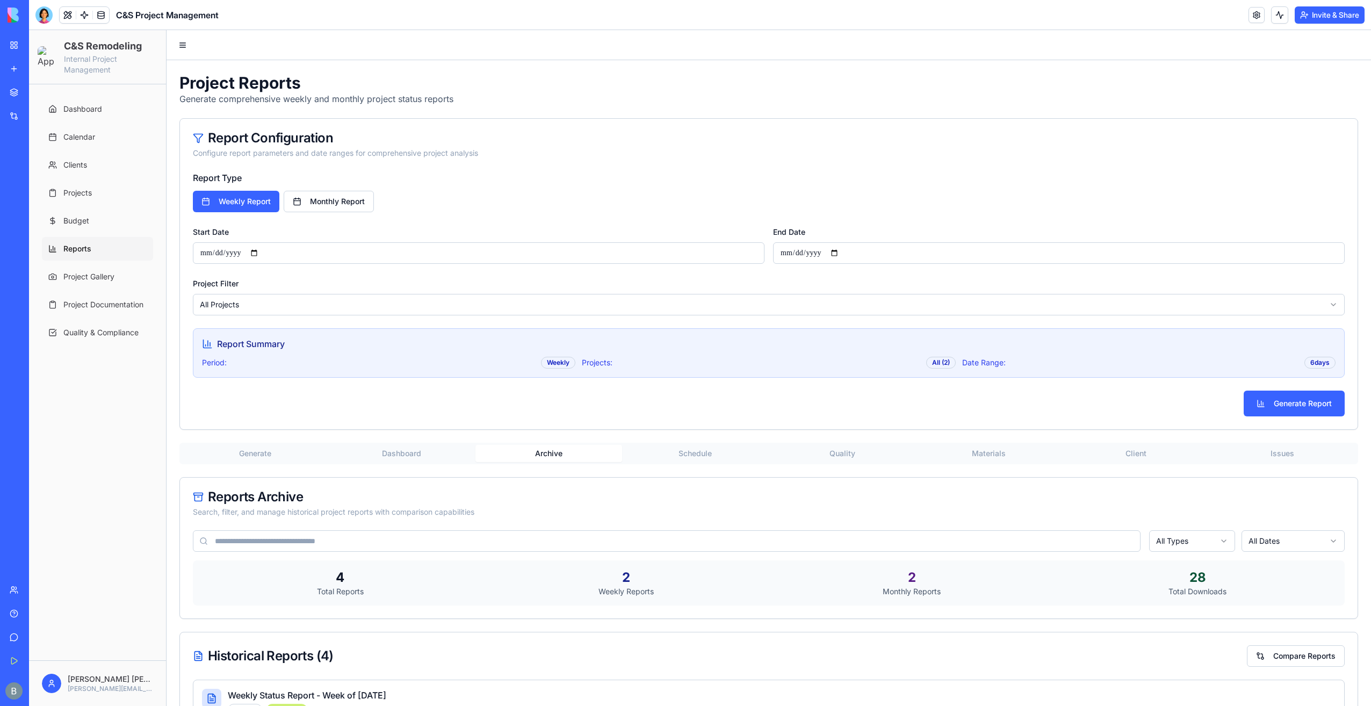
click at [506, 446] on button "Archive" at bounding box center [549, 453] width 147 height 17
click at [703, 189] on div "**********" at bounding box center [769, 697] width 1205 height 1275
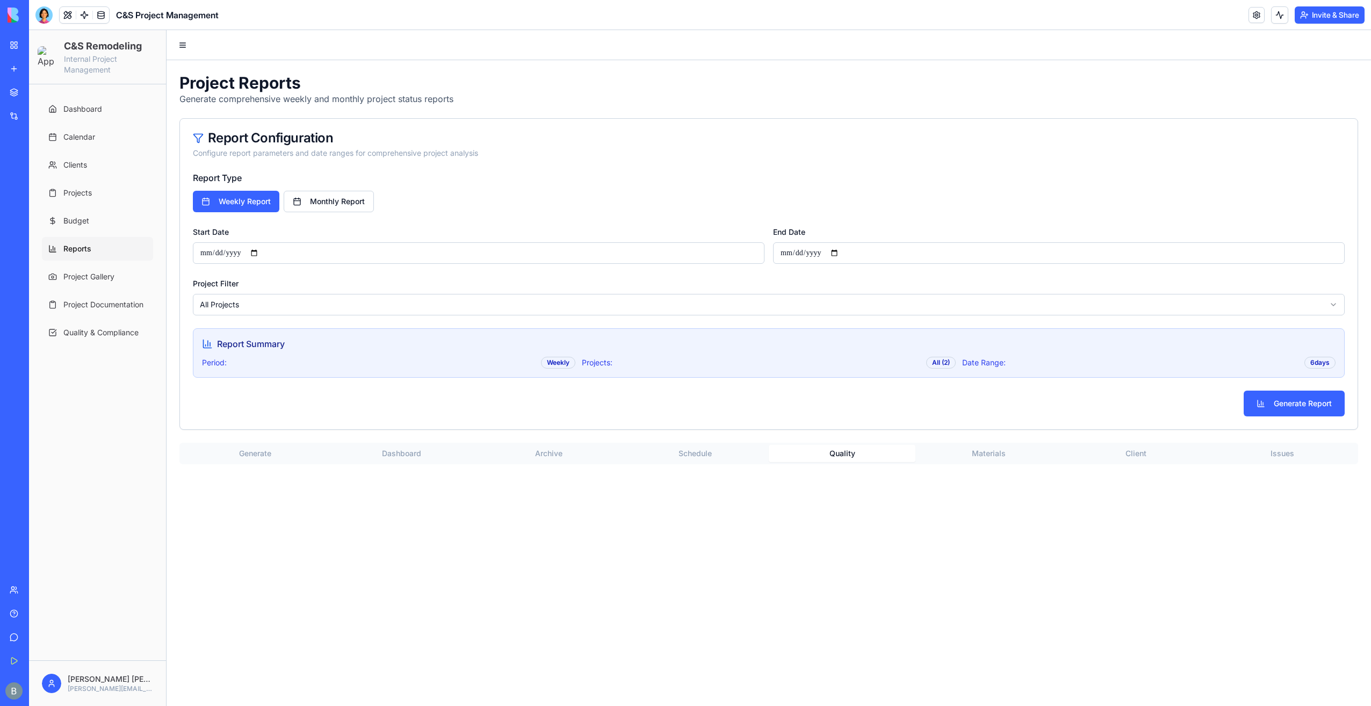
click at [846, 447] on button "Quality" at bounding box center [842, 453] width 147 height 17
click at [973, 453] on button "Materials" at bounding box center [989, 453] width 147 height 17
click at [1112, 451] on button "Client" at bounding box center [1136, 453] width 147 height 17
click at [1261, 454] on button "Issues" at bounding box center [1283, 453] width 147 height 17
click at [251, 450] on button "Generate" at bounding box center [255, 453] width 147 height 17
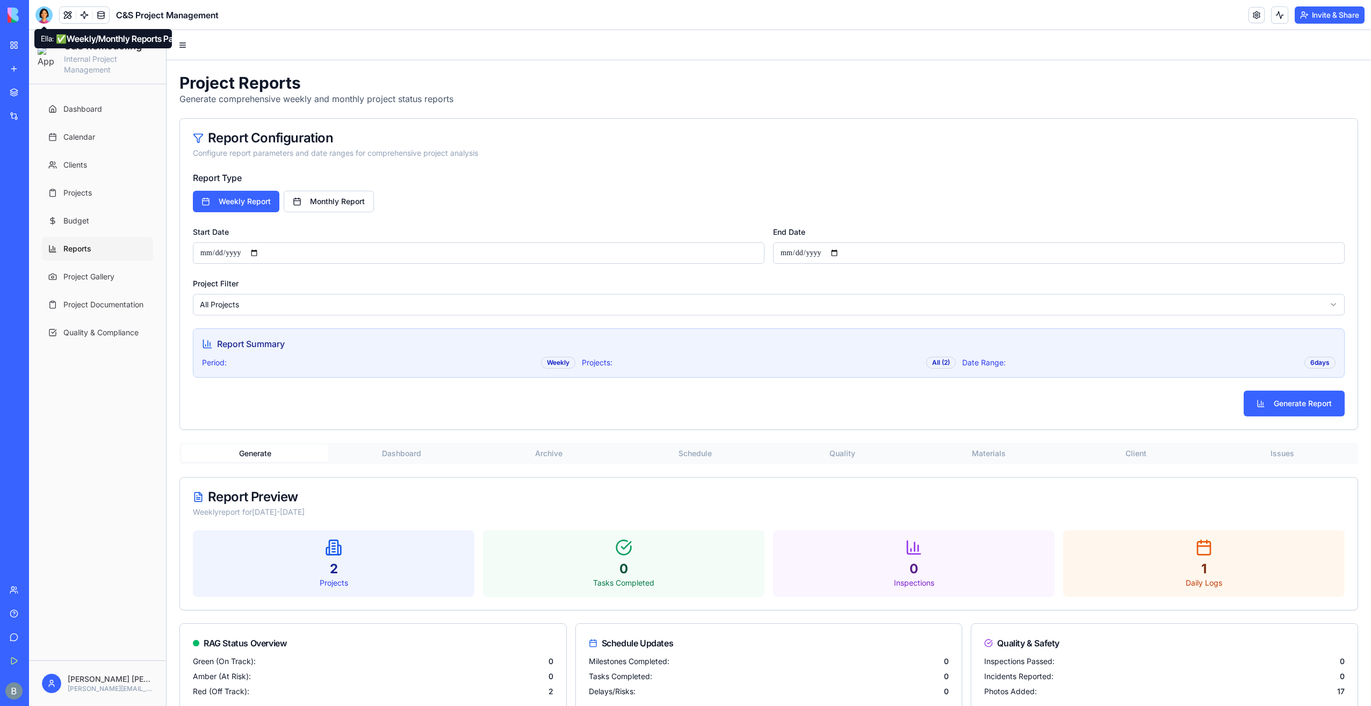
click at [48, 12] on div at bounding box center [43, 14] width 17 height 17
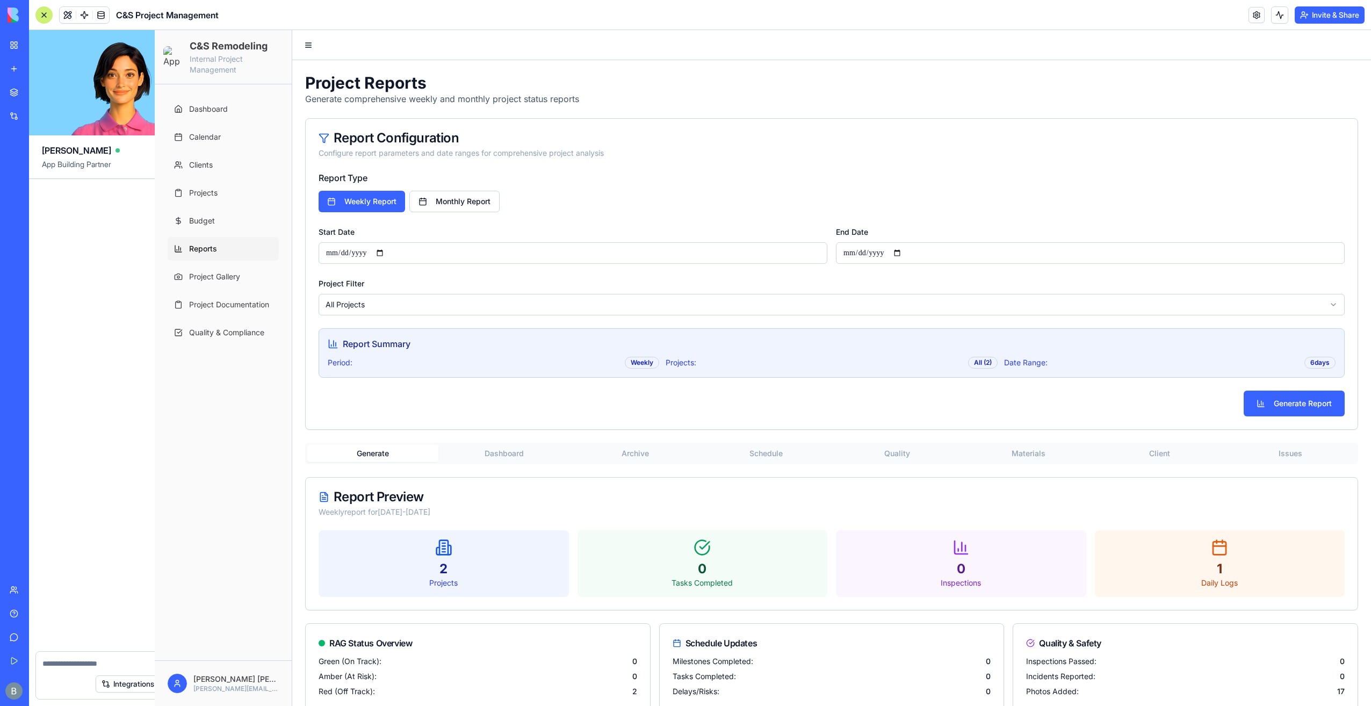
scroll to position [93058, 0]
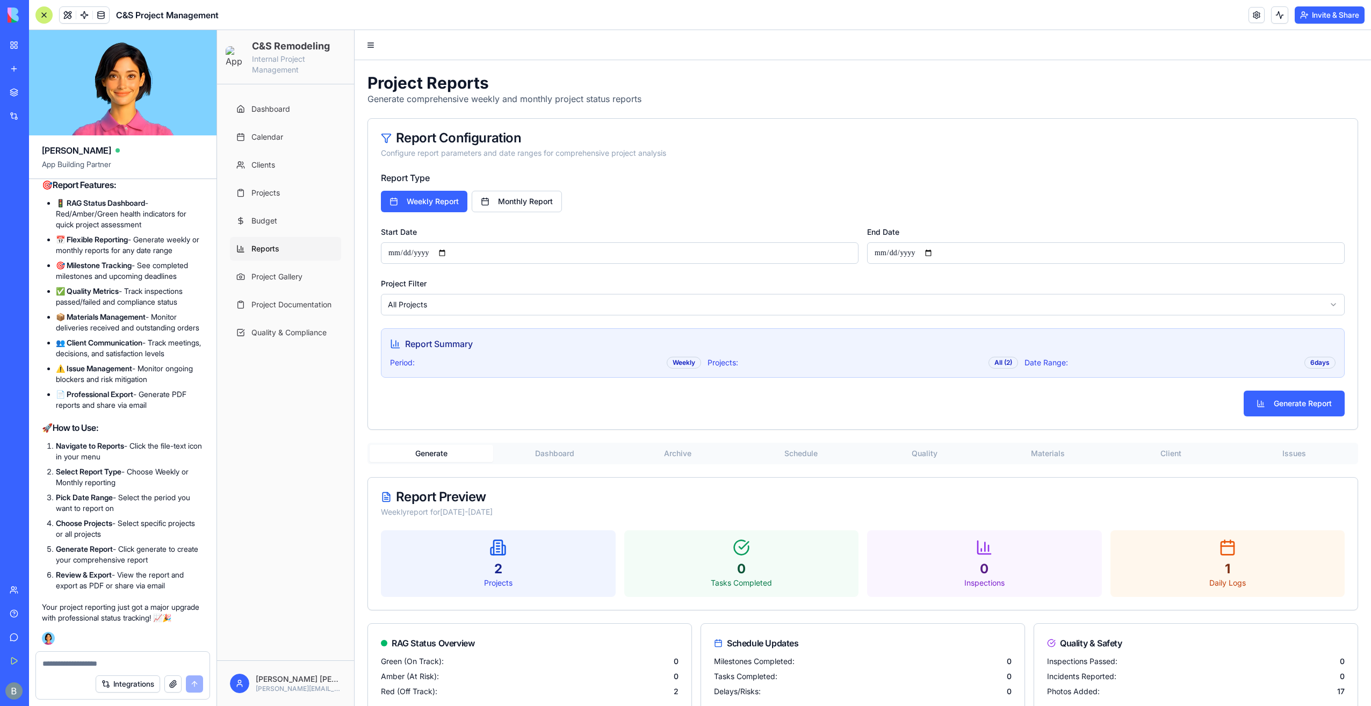
click at [96, 661] on textarea at bounding box center [122, 663] width 161 height 11
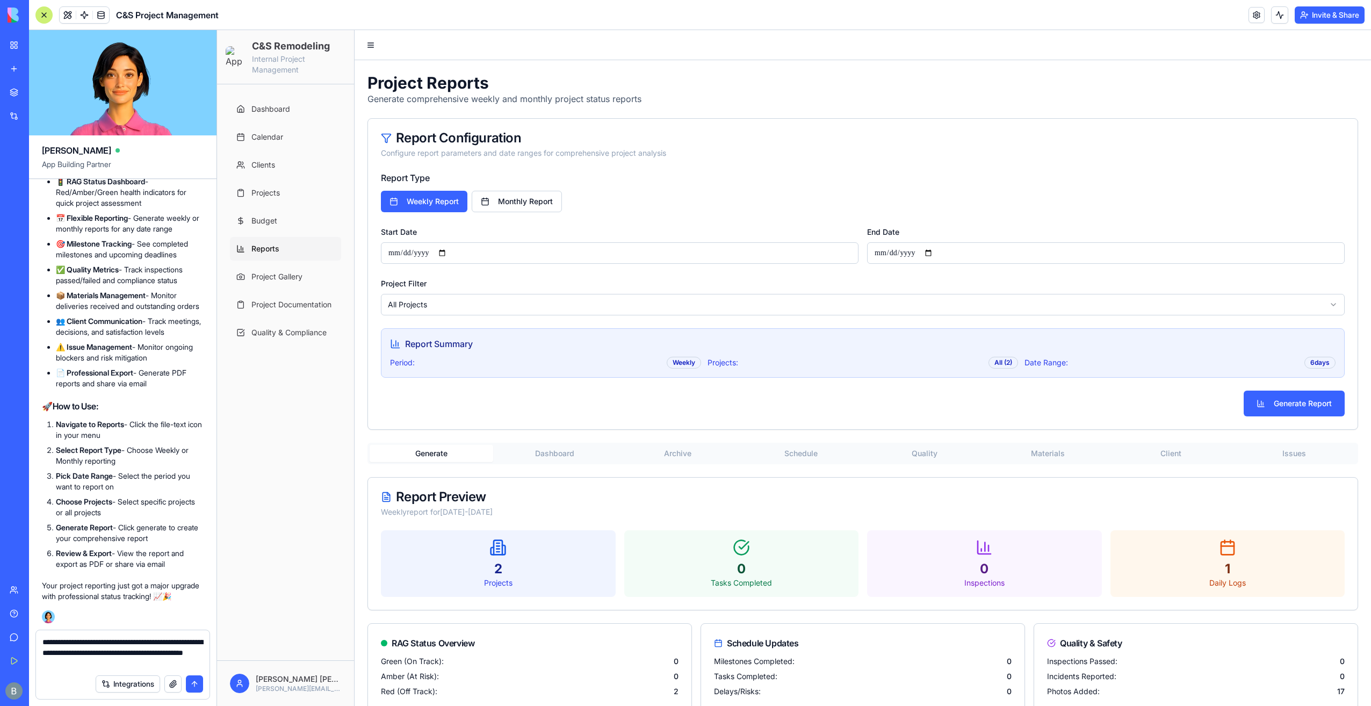
type textarea "**********"
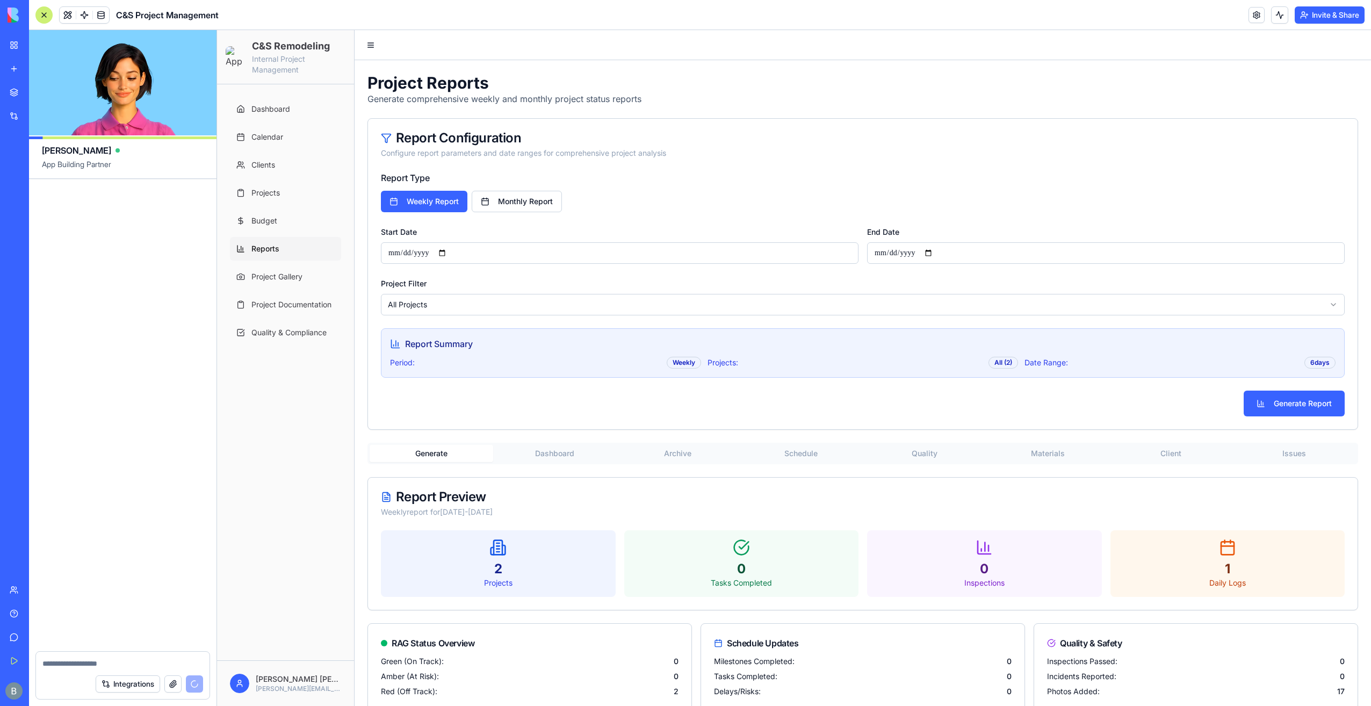
scroll to position [93920, 0]
